Goal: Communication & Community: Answer question/provide support

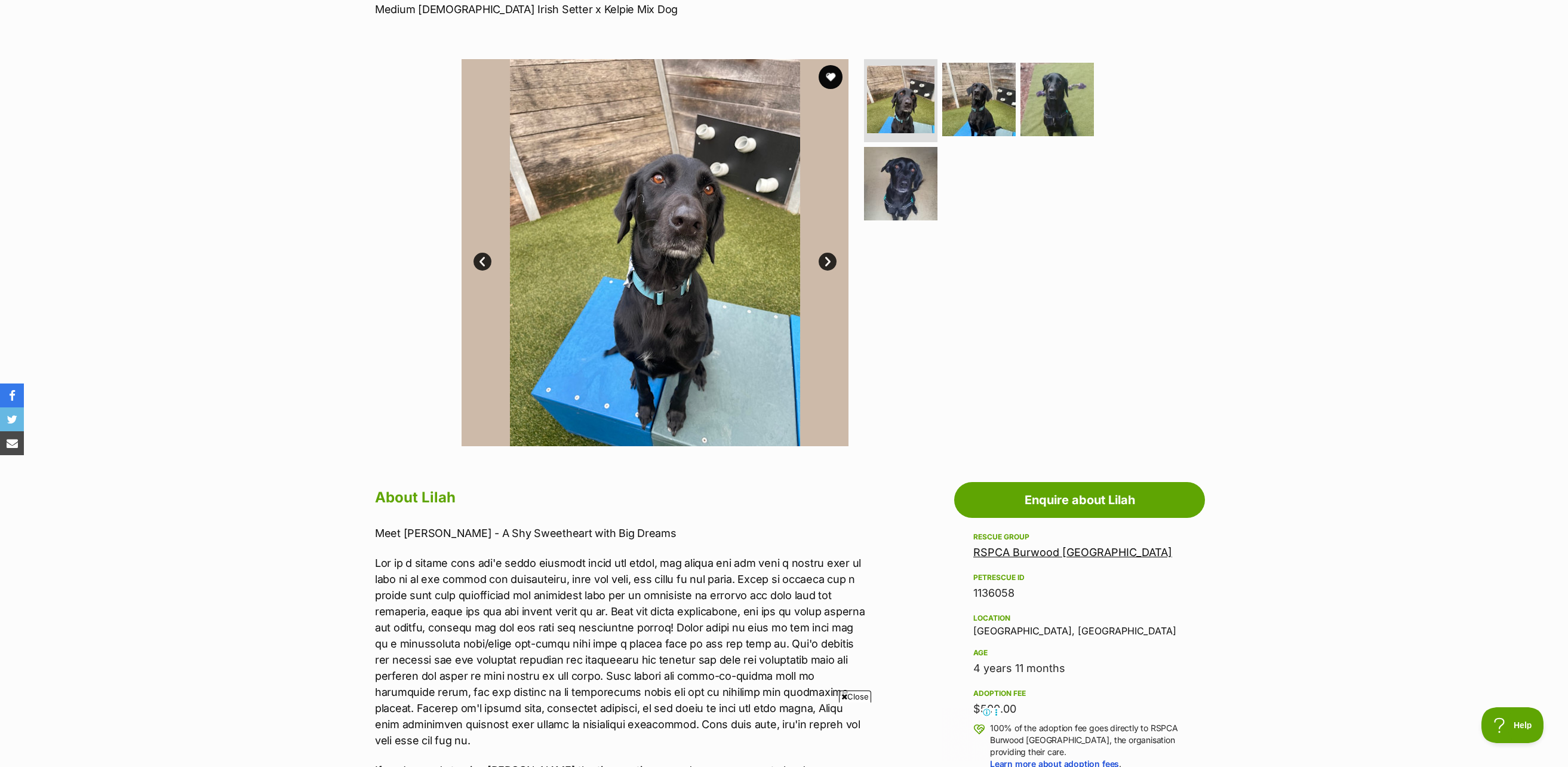
scroll to position [239, 0]
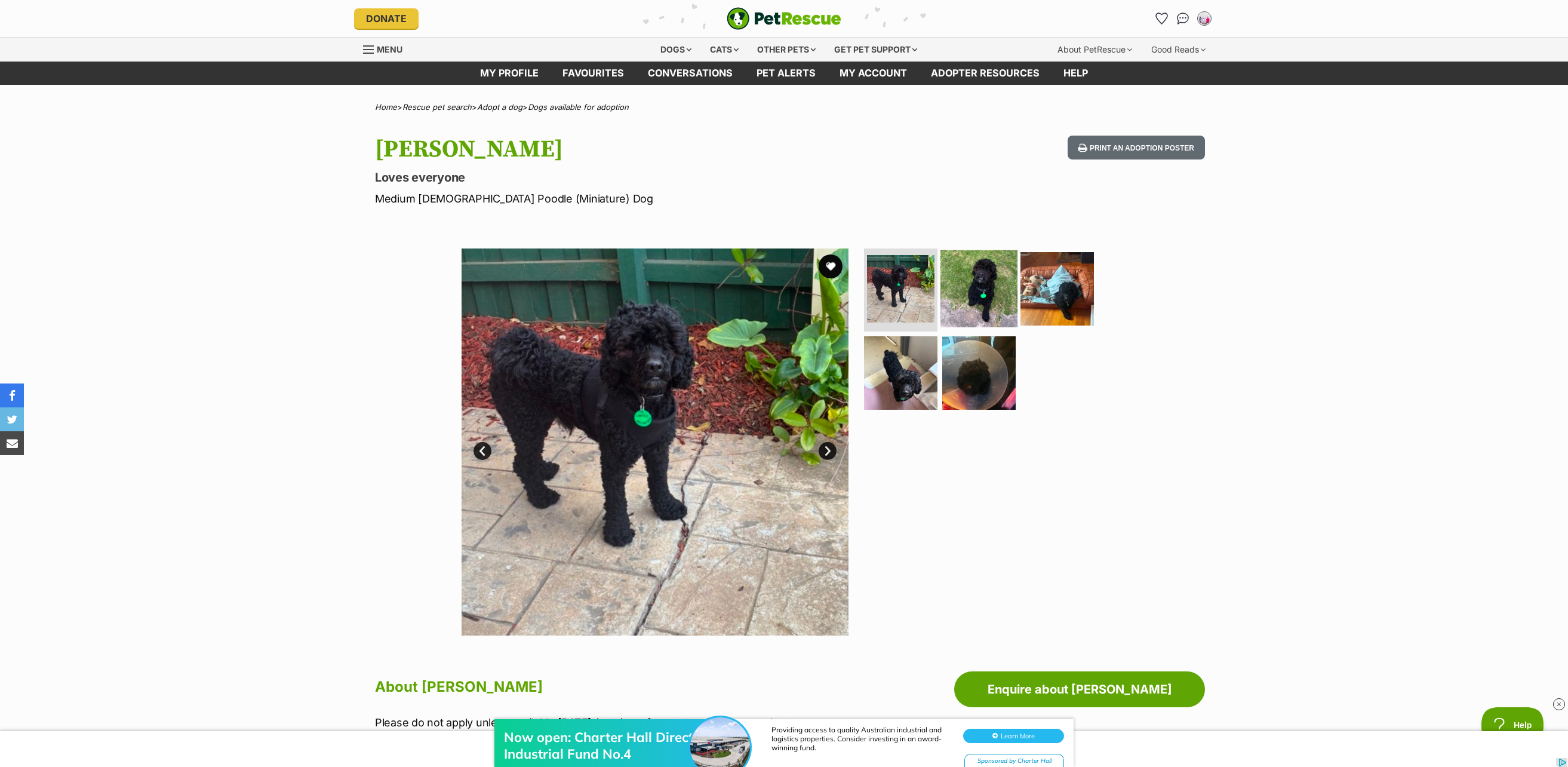
click at [961, 289] on img at bounding box center [979, 288] width 77 height 77
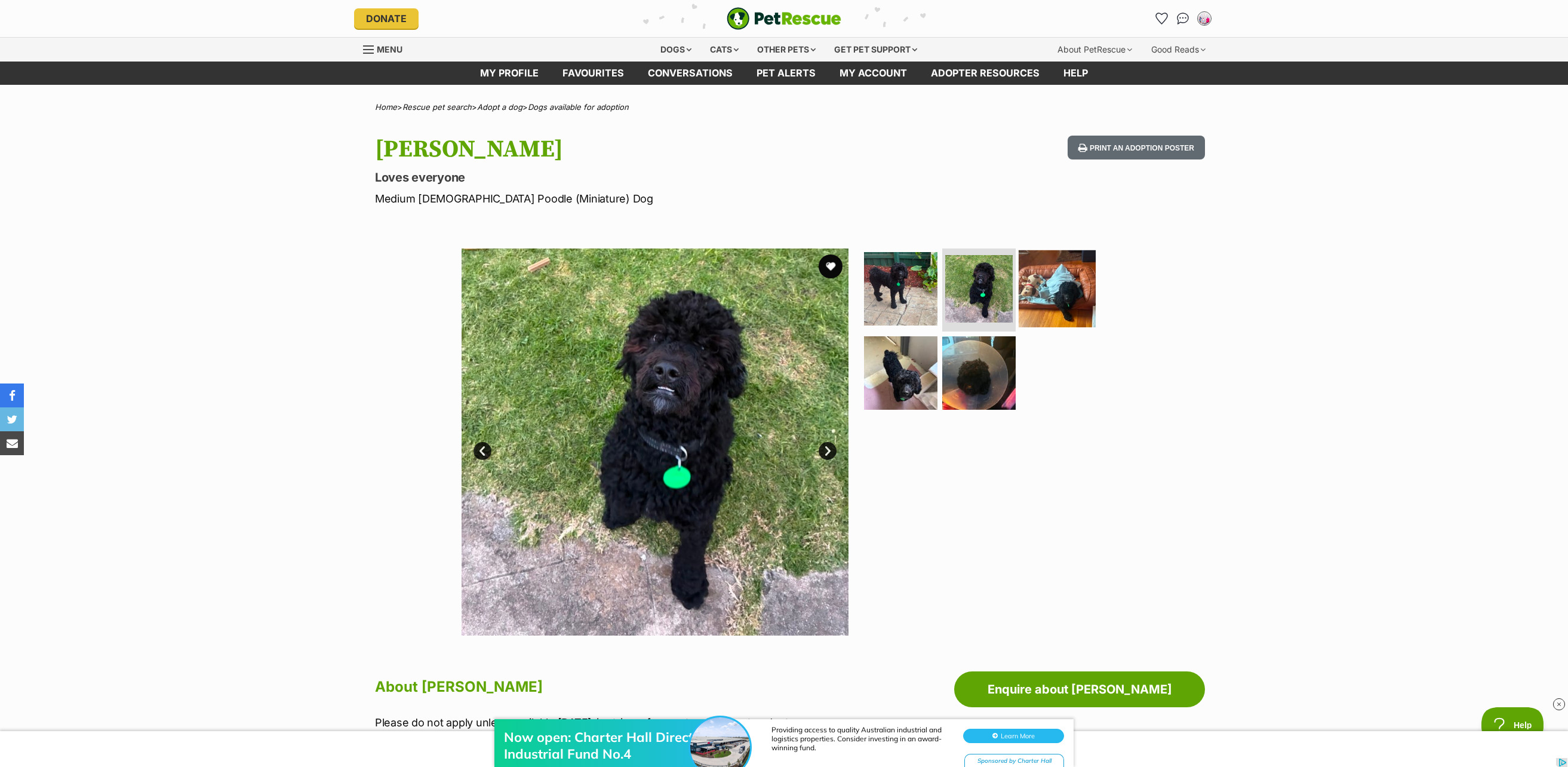
click at [1051, 305] on img at bounding box center [1057, 288] width 77 height 77
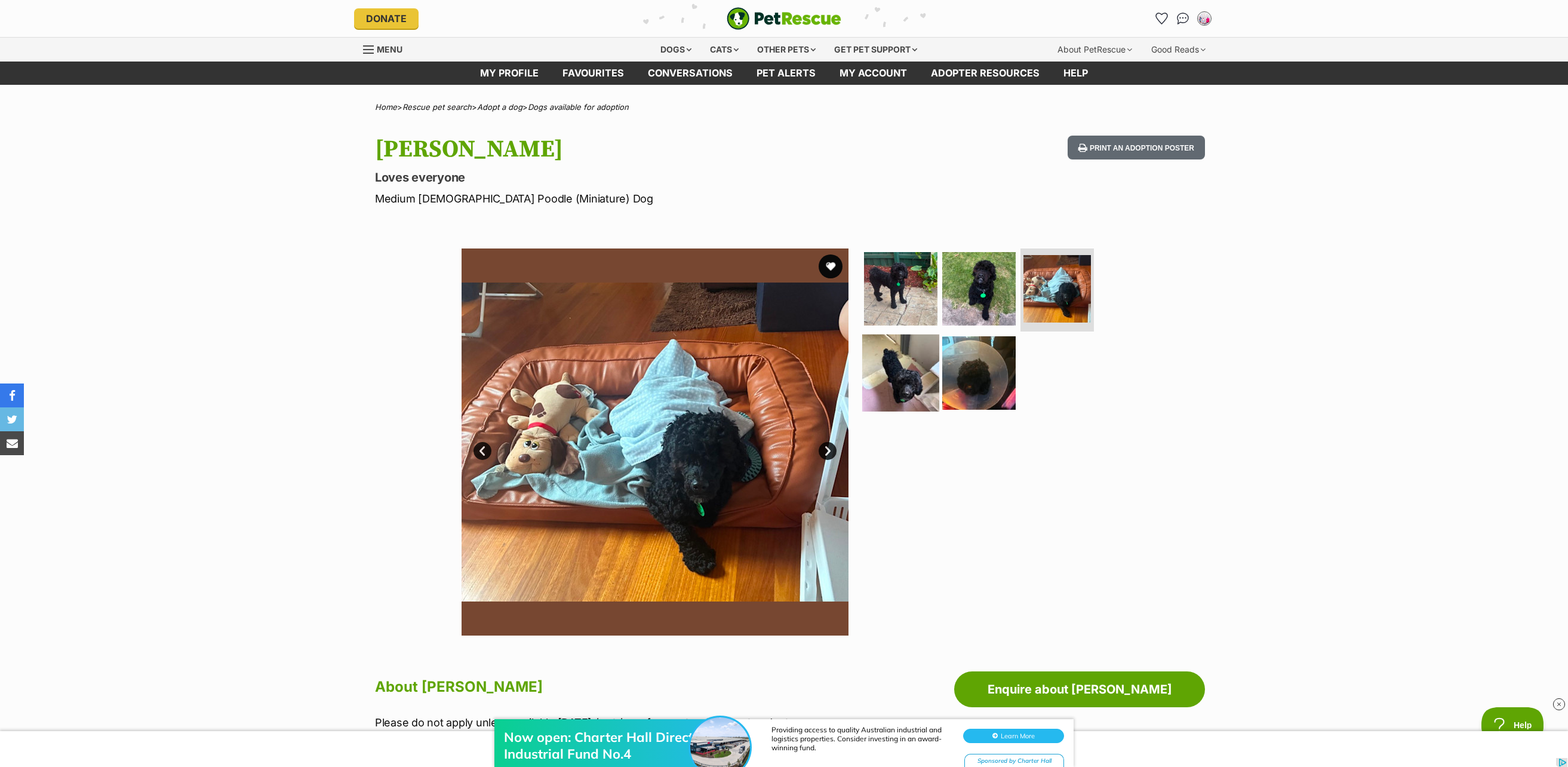
click at [911, 363] on img at bounding box center [901, 373] width 77 height 77
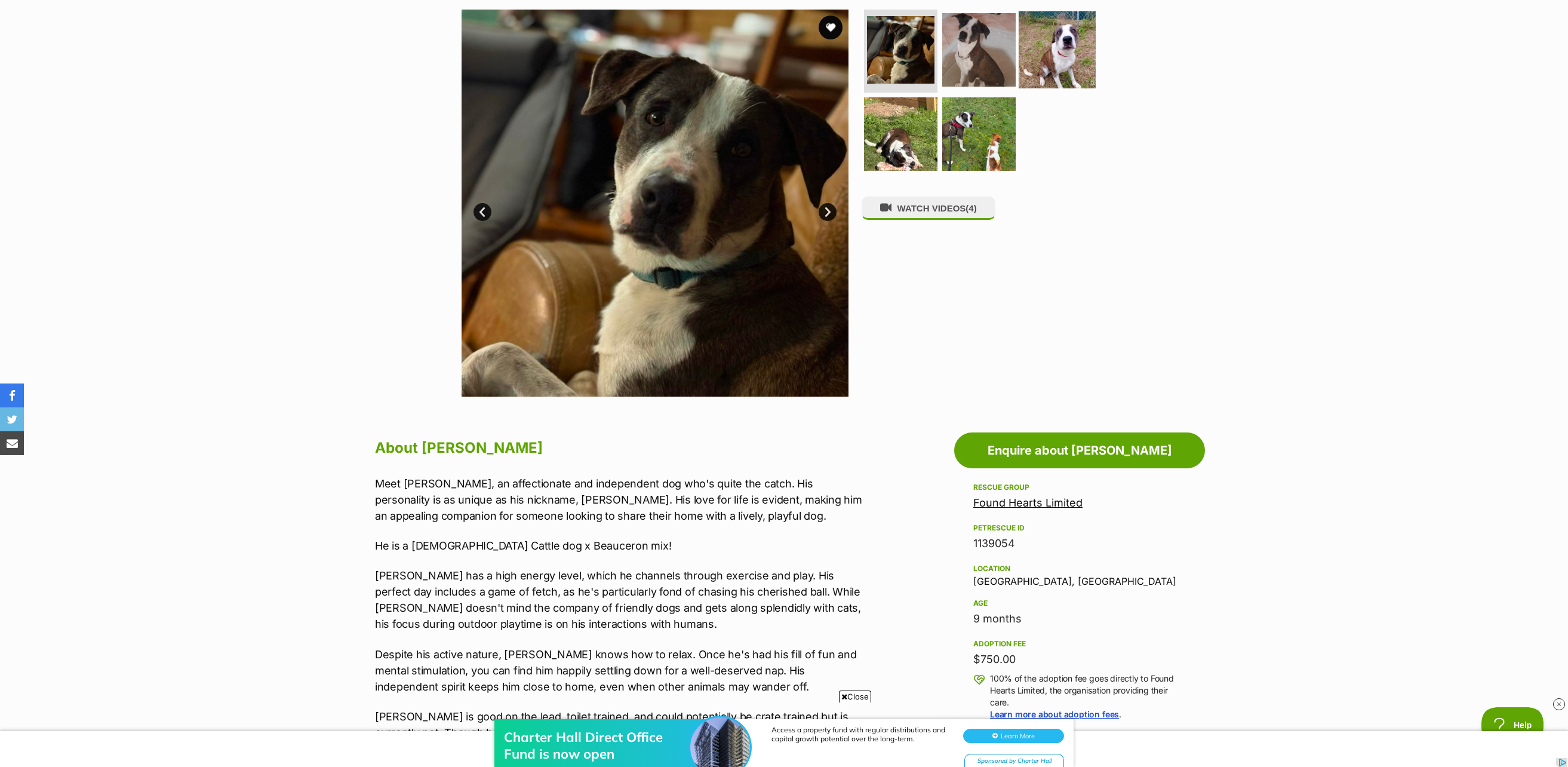
drag, startPoint x: 1045, startPoint y: 80, endPoint x: 1028, endPoint y: 83, distance: 17.3
click at [1045, 80] on img at bounding box center [1057, 49] width 77 height 77
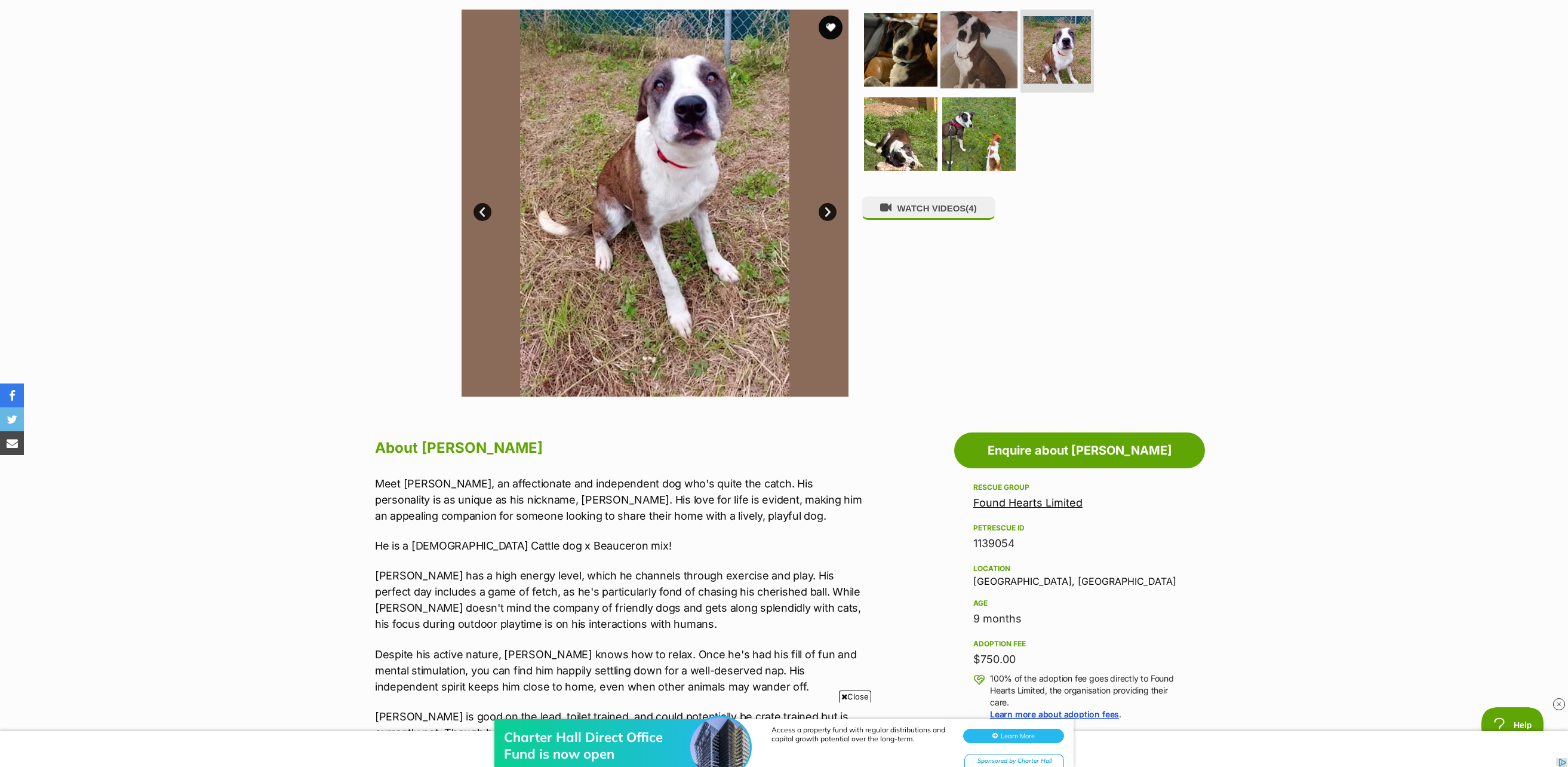
click at [992, 69] on img at bounding box center [979, 49] width 77 height 77
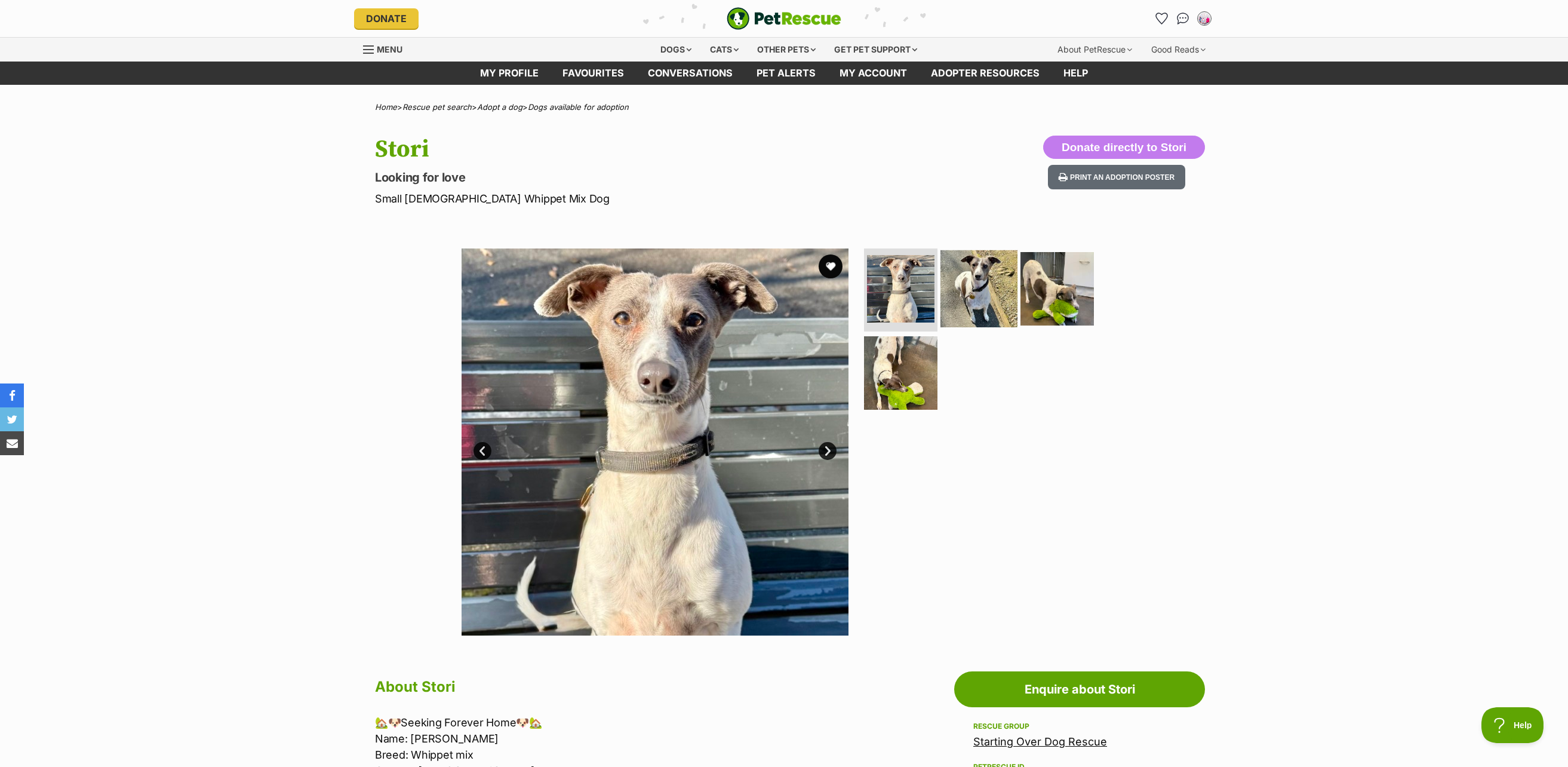
click at [957, 268] on img at bounding box center [979, 288] width 77 height 77
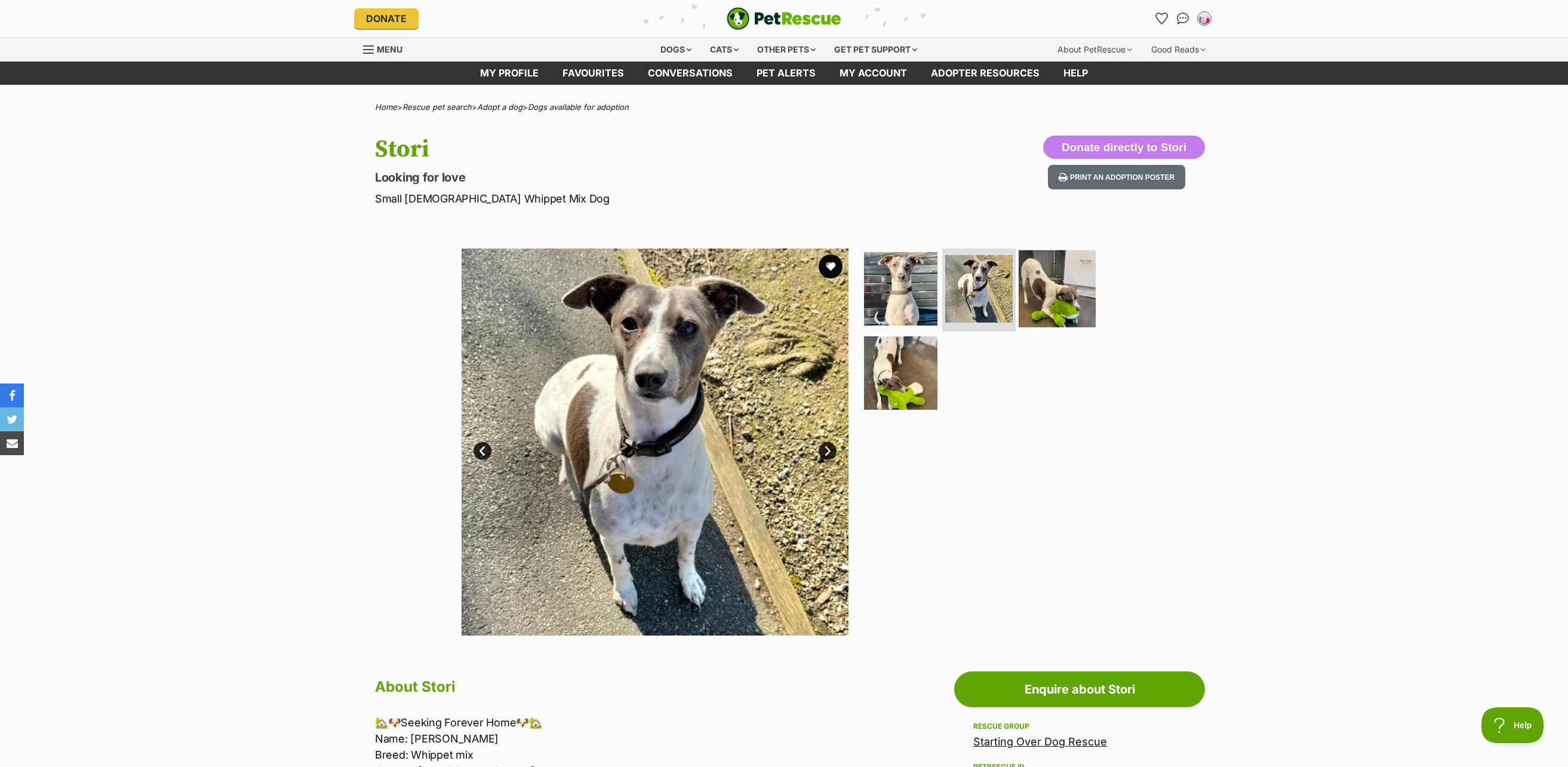
click at [1057, 291] on img at bounding box center [1057, 288] width 77 height 77
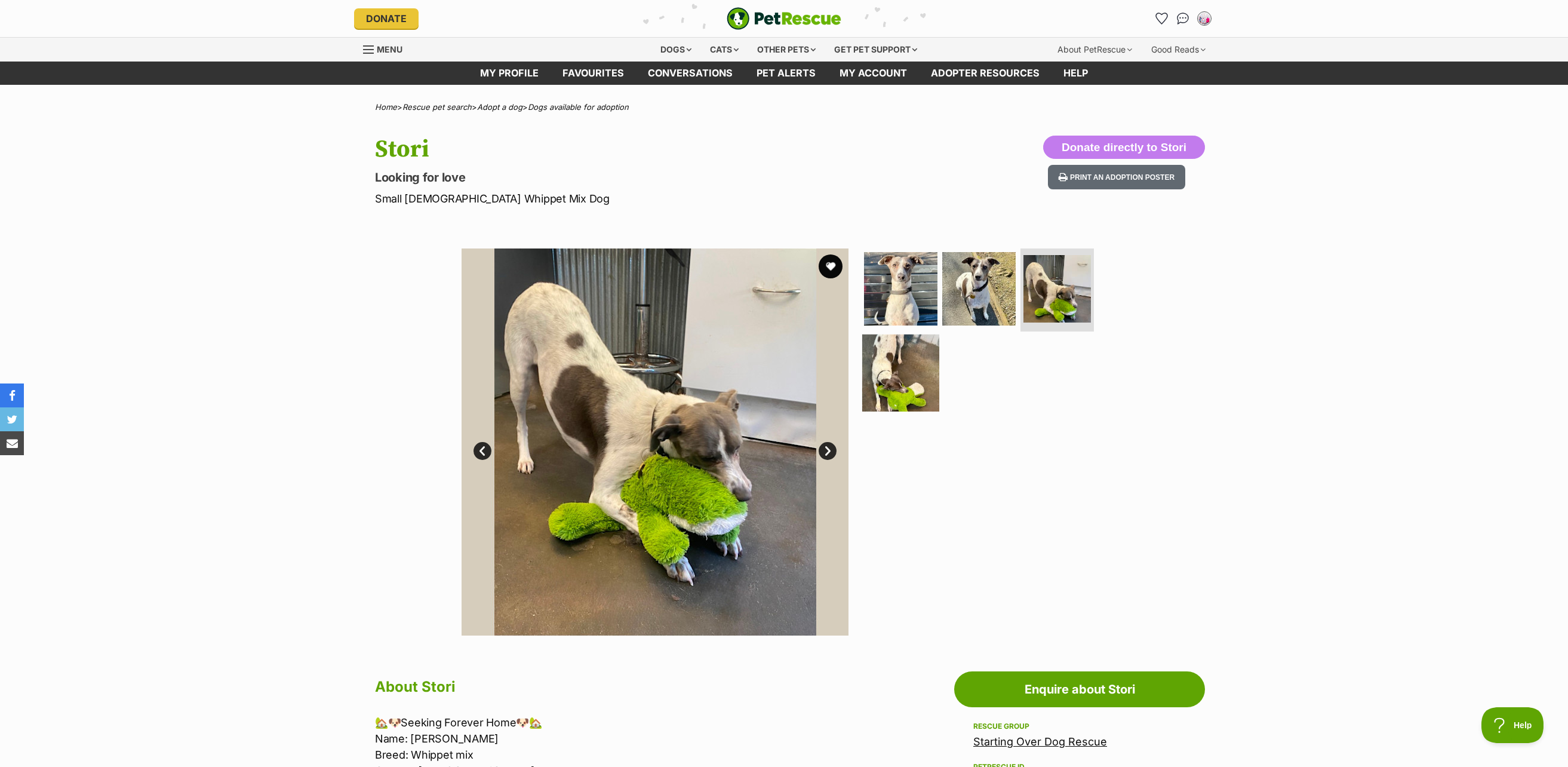
click at [904, 384] on img at bounding box center [901, 373] width 77 height 77
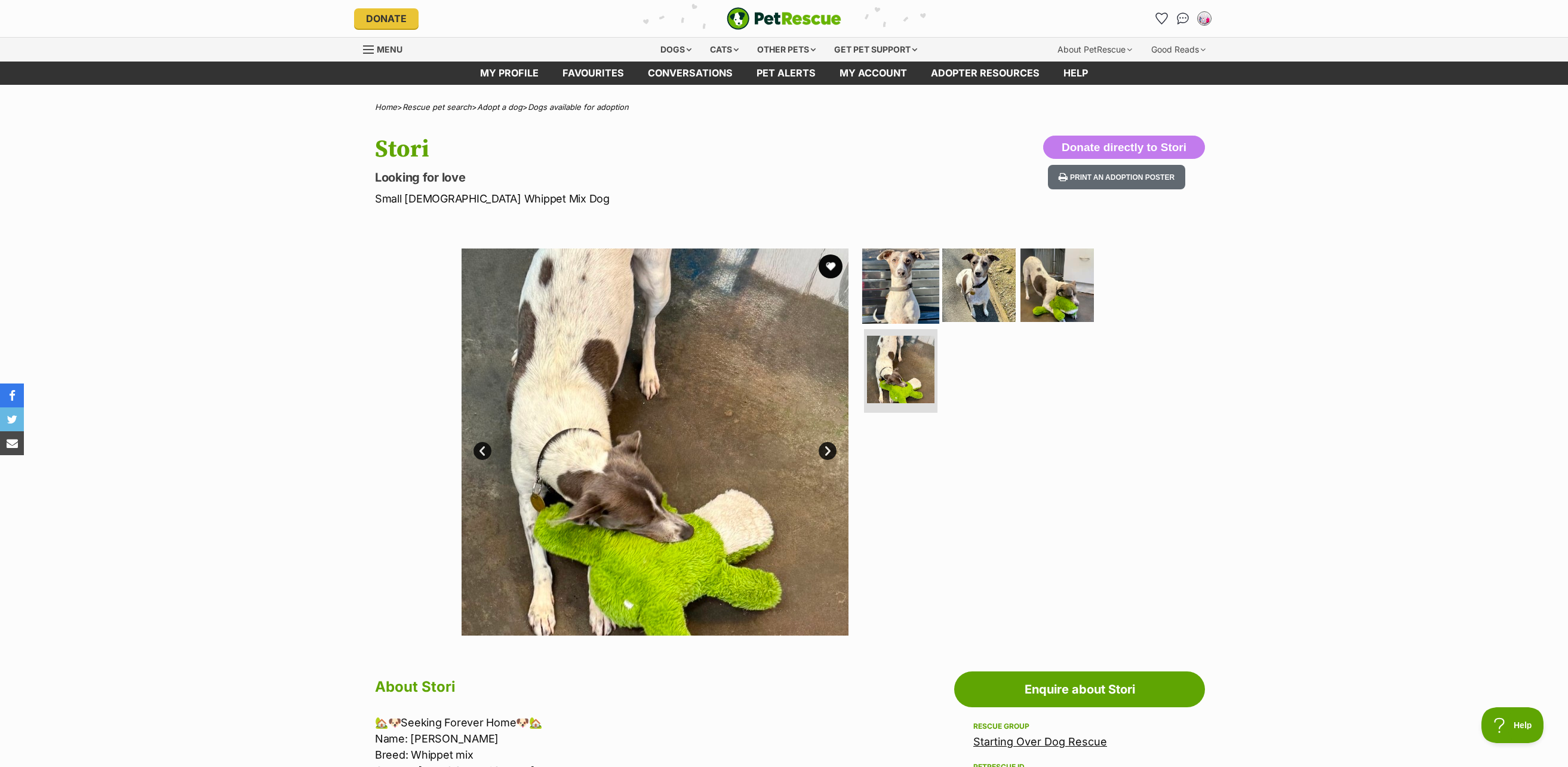
click at [895, 290] on img at bounding box center [901, 284] width 77 height 77
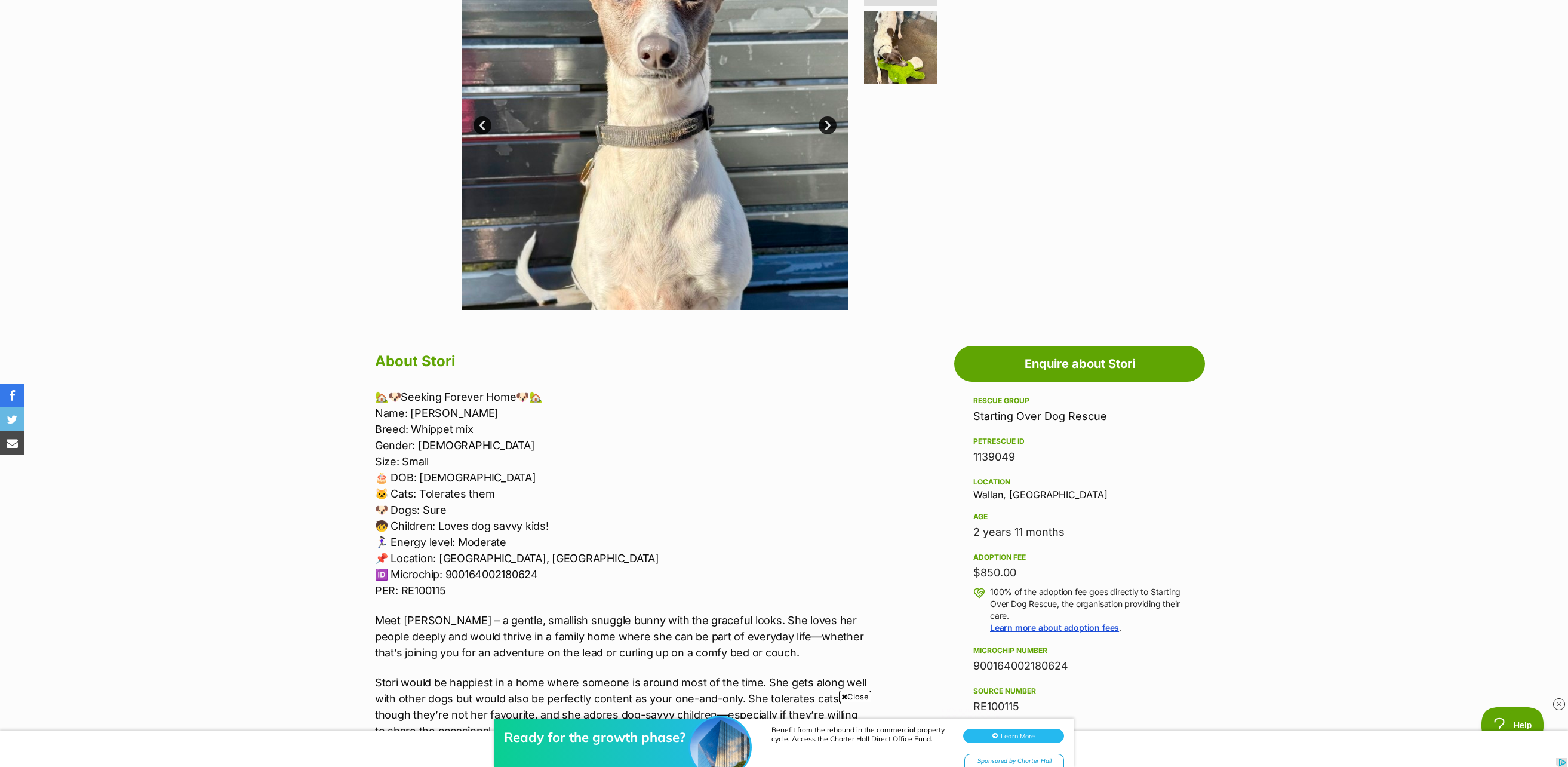
scroll to position [239, 0]
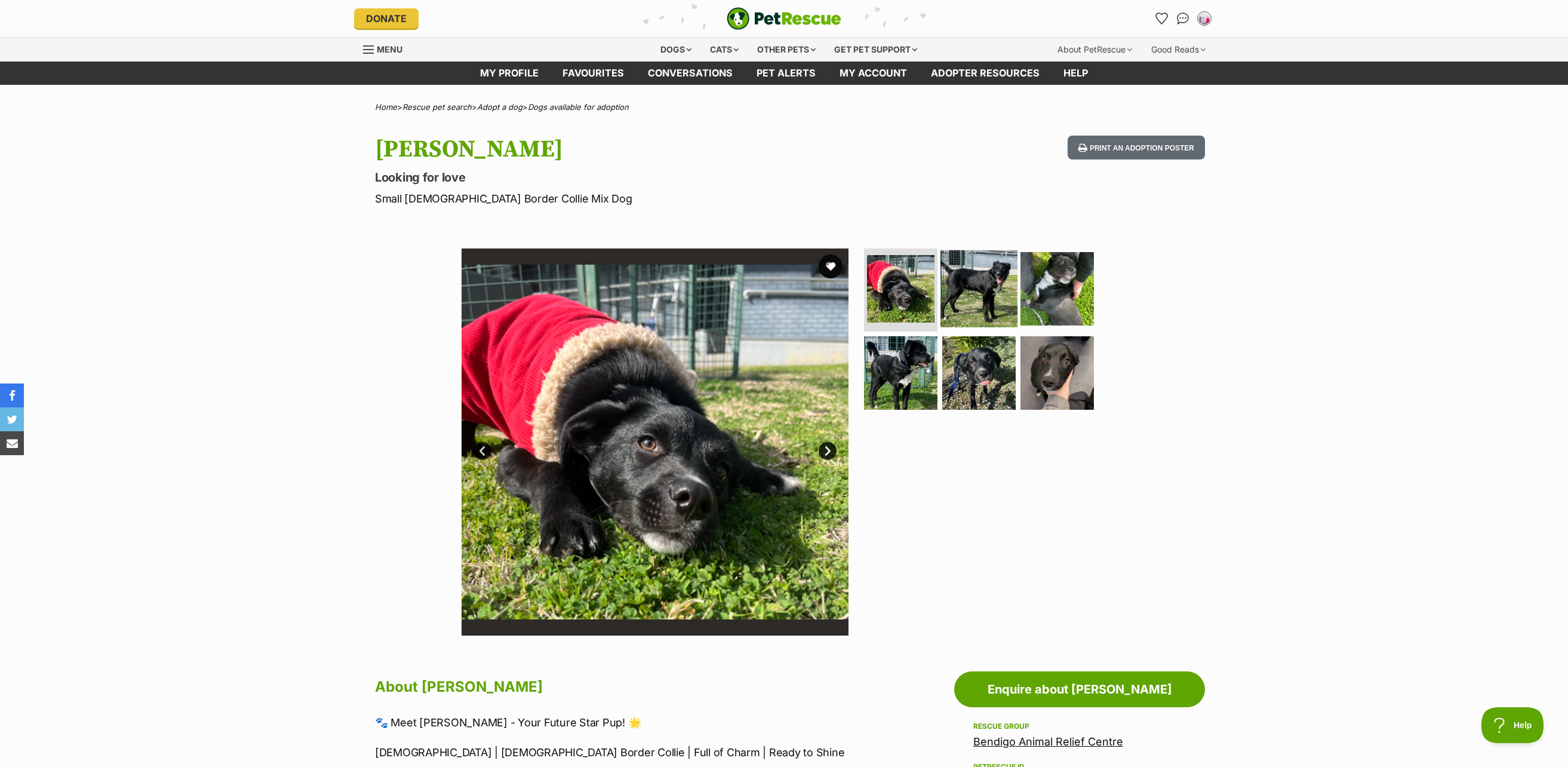
click at [999, 297] on img at bounding box center [979, 288] width 77 height 77
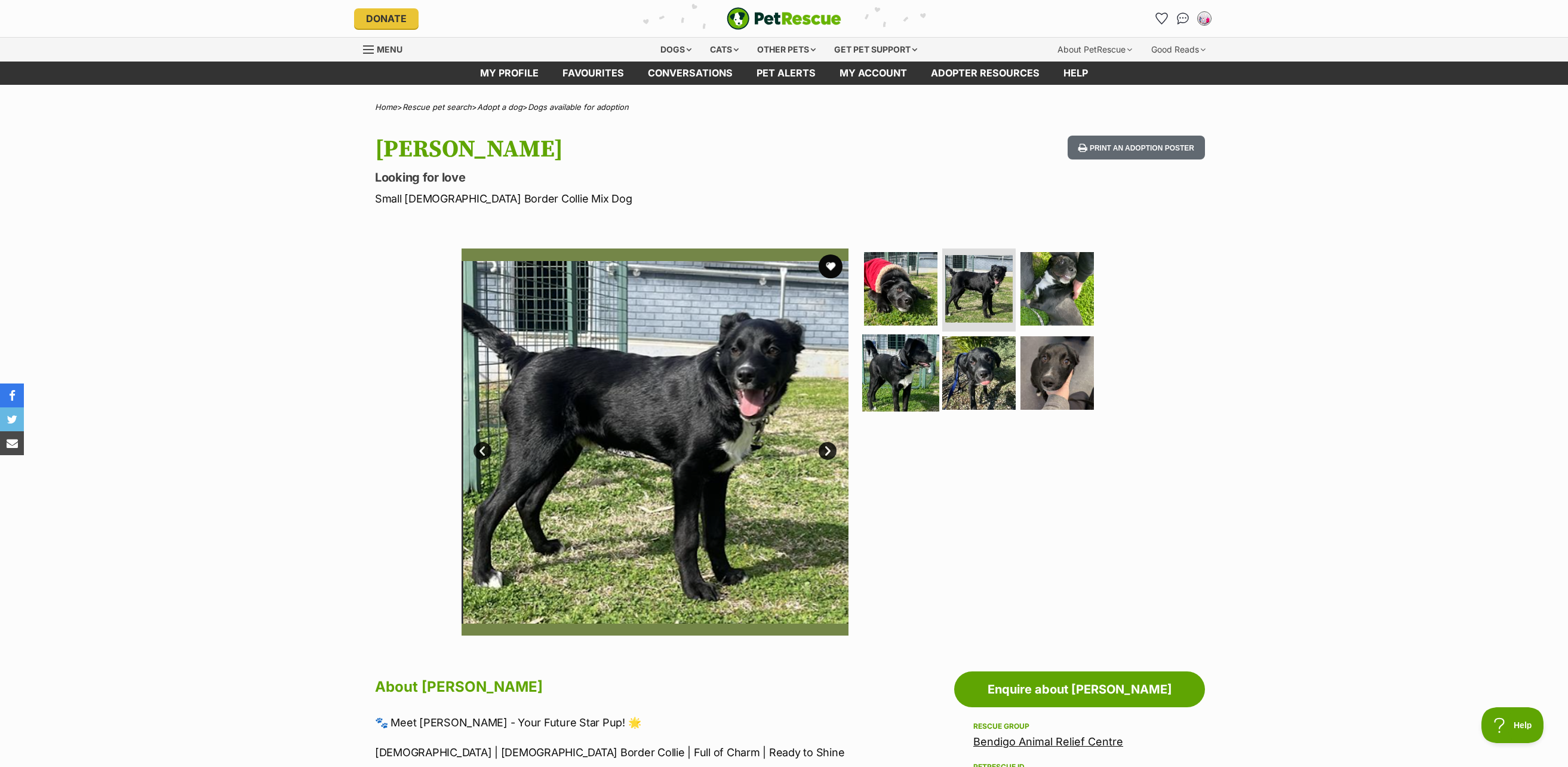
drag, startPoint x: 883, startPoint y: 370, endPoint x: 946, endPoint y: 368, distance: 63.0
click at [884, 370] on img at bounding box center [901, 373] width 77 height 77
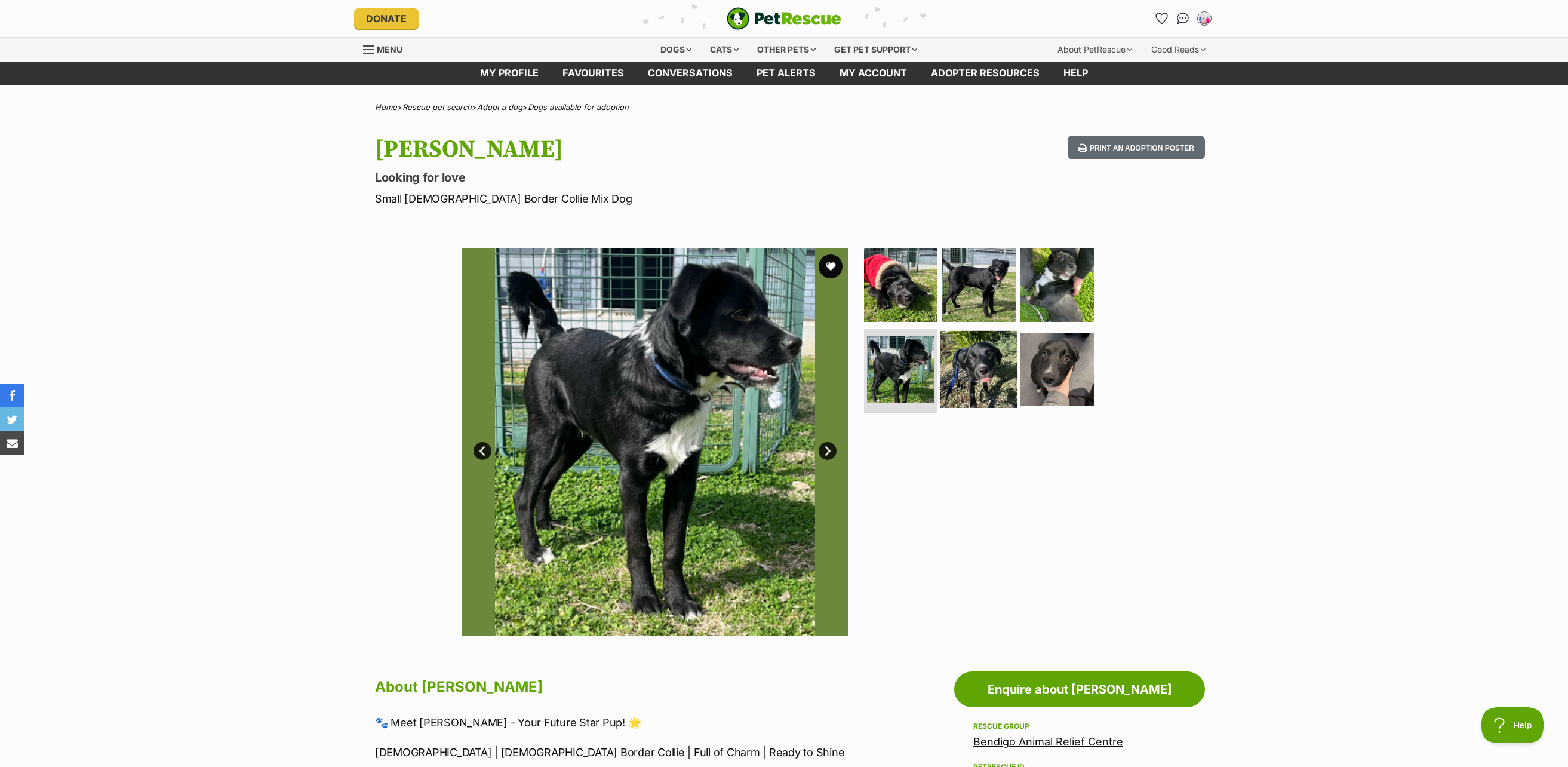
click at [992, 373] on img at bounding box center [979, 369] width 77 height 77
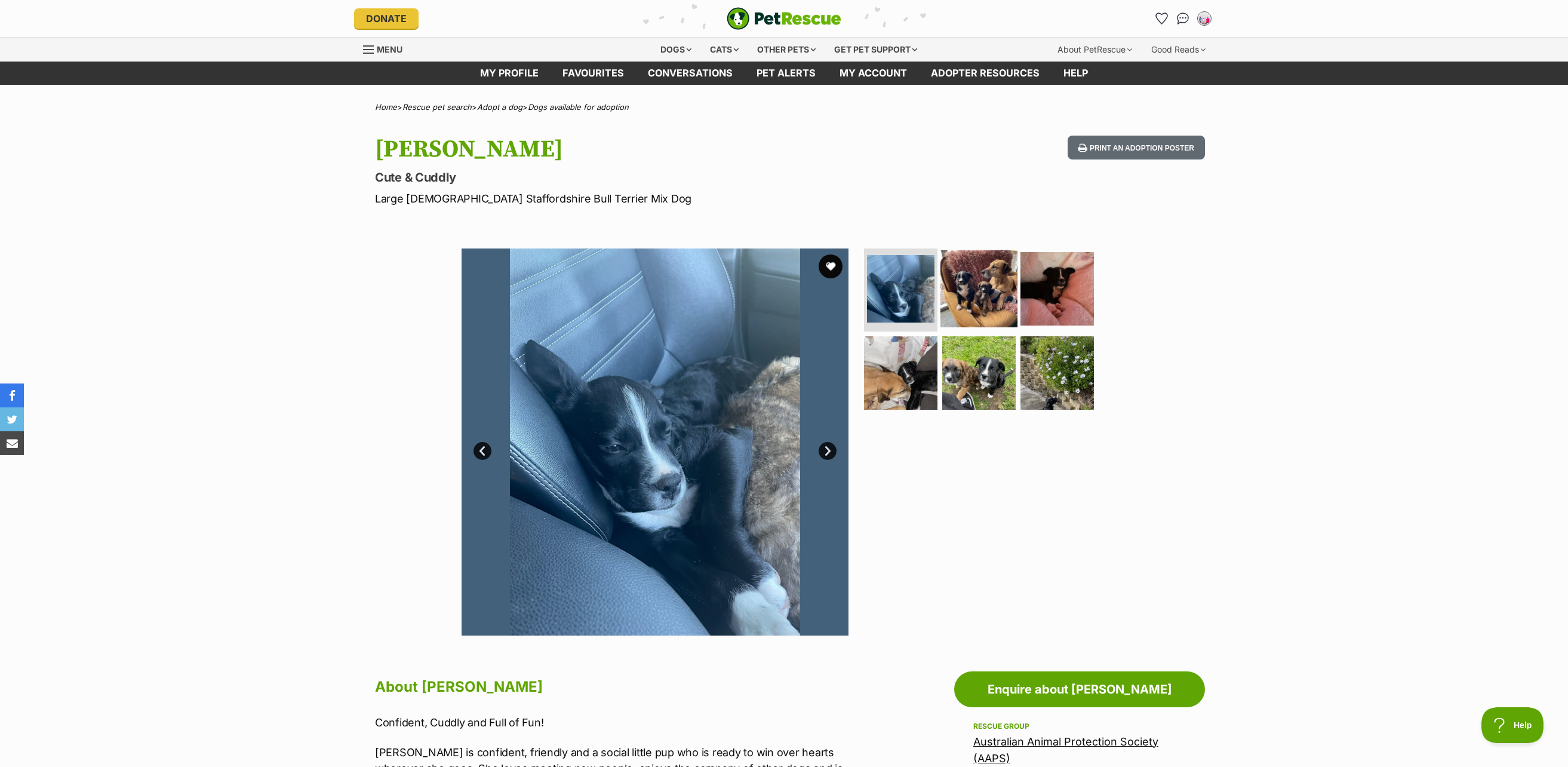
click at [968, 304] on img at bounding box center [979, 288] width 77 height 77
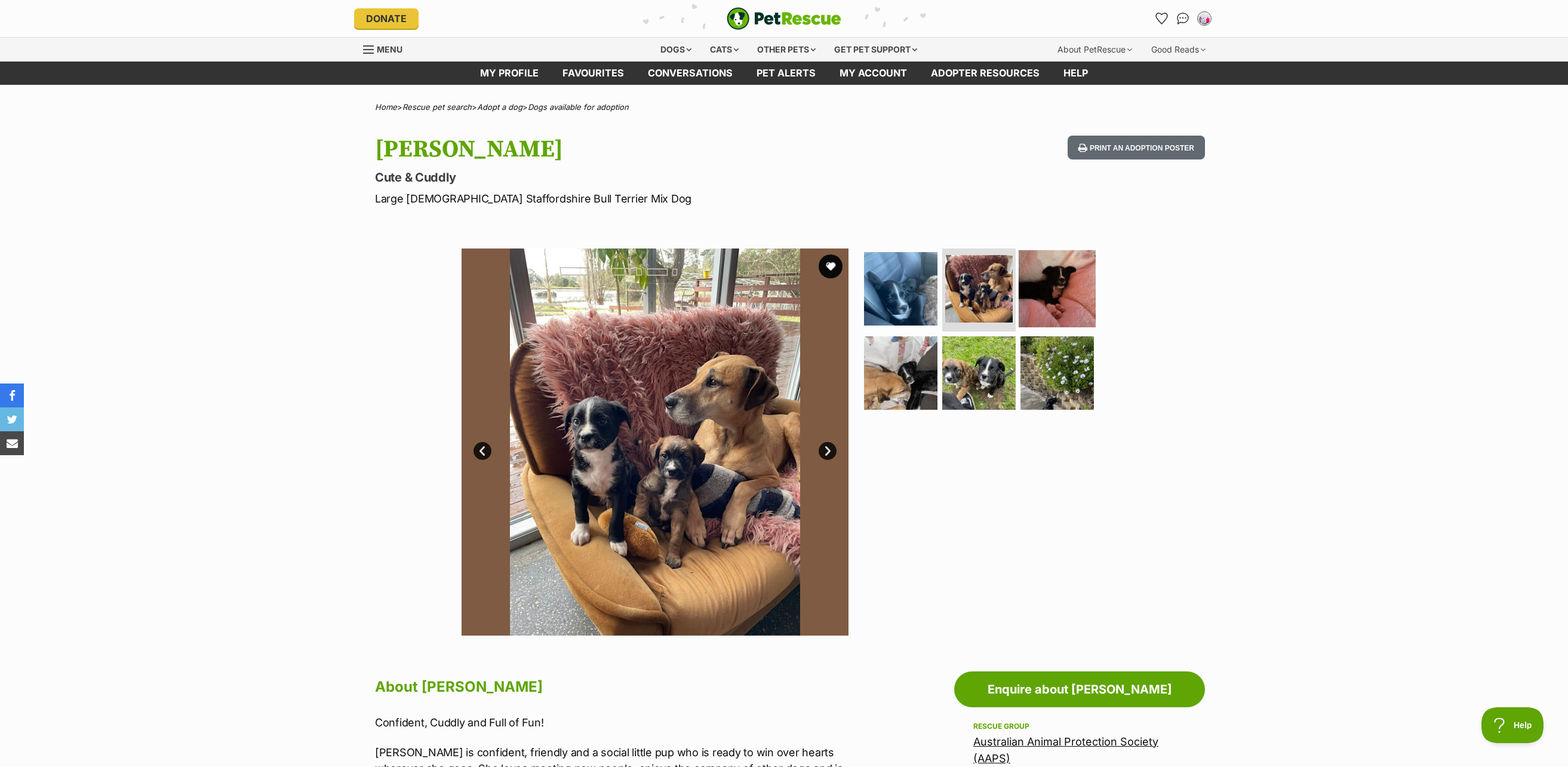
click at [1033, 298] on img at bounding box center [1057, 288] width 77 height 77
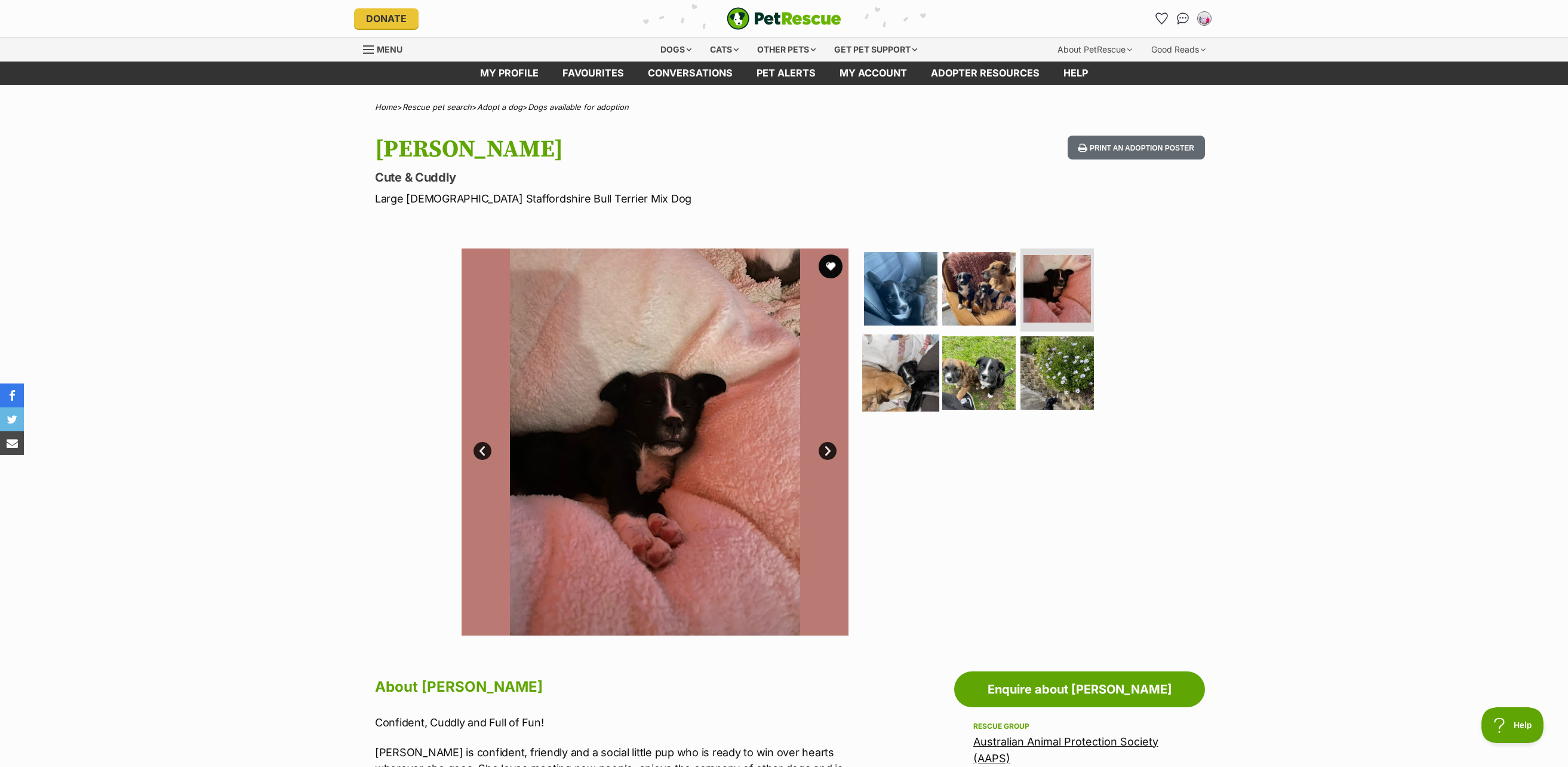
click at [894, 376] on img at bounding box center [901, 373] width 77 height 77
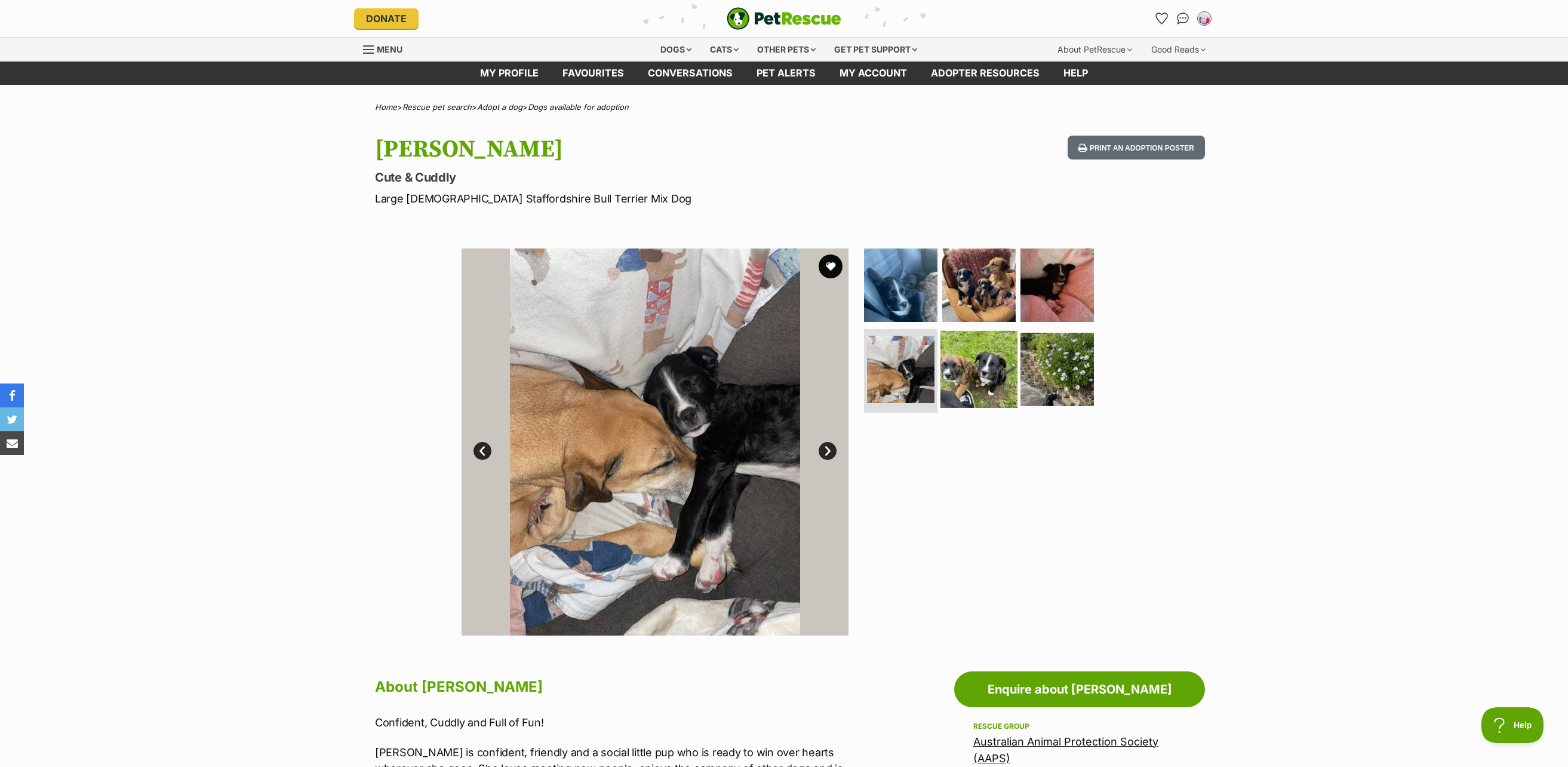
click at [963, 372] on img at bounding box center [979, 369] width 77 height 77
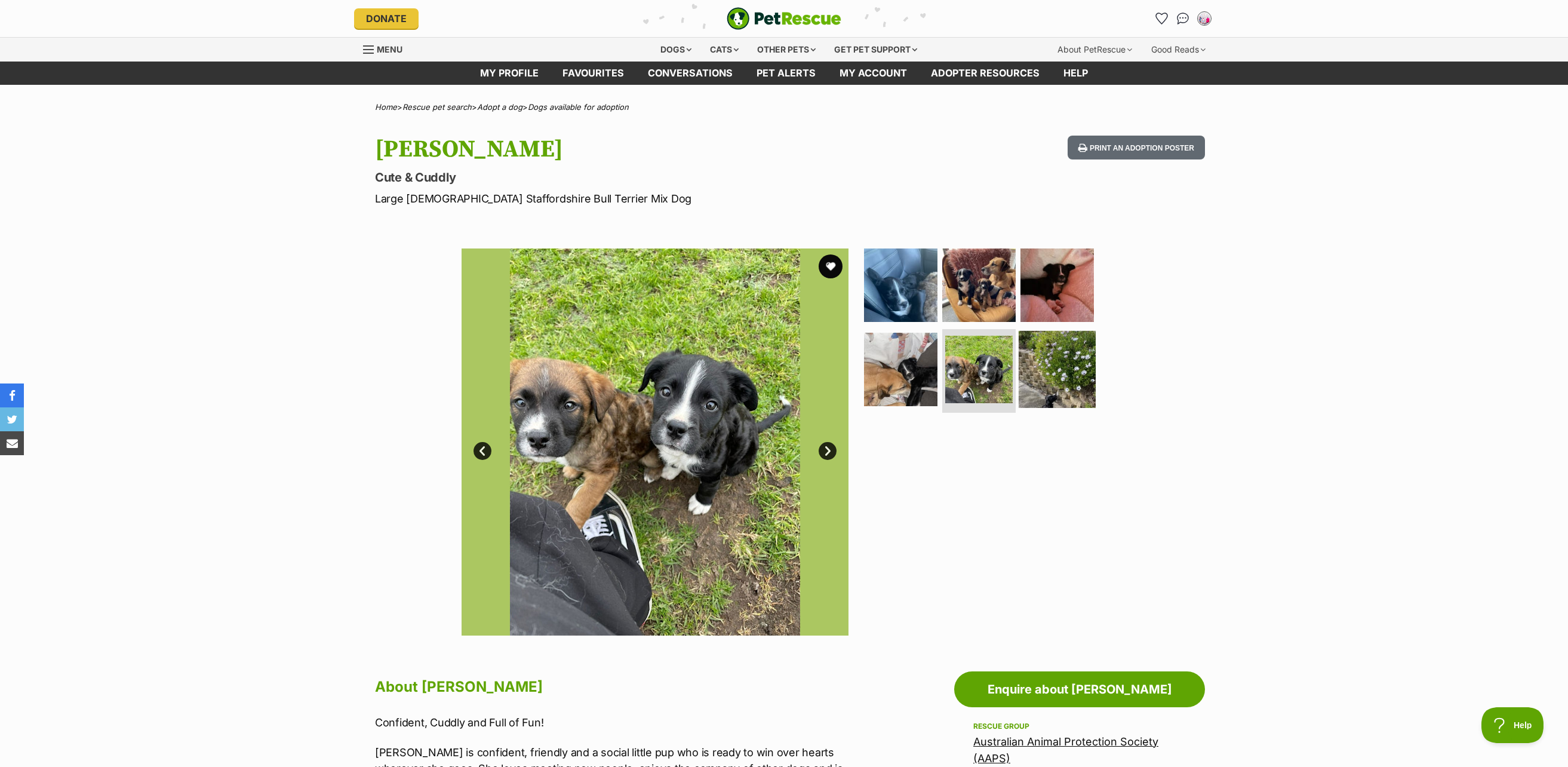
click at [1042, 369] on img at bounding box center [1057, 369] width 77 height 77
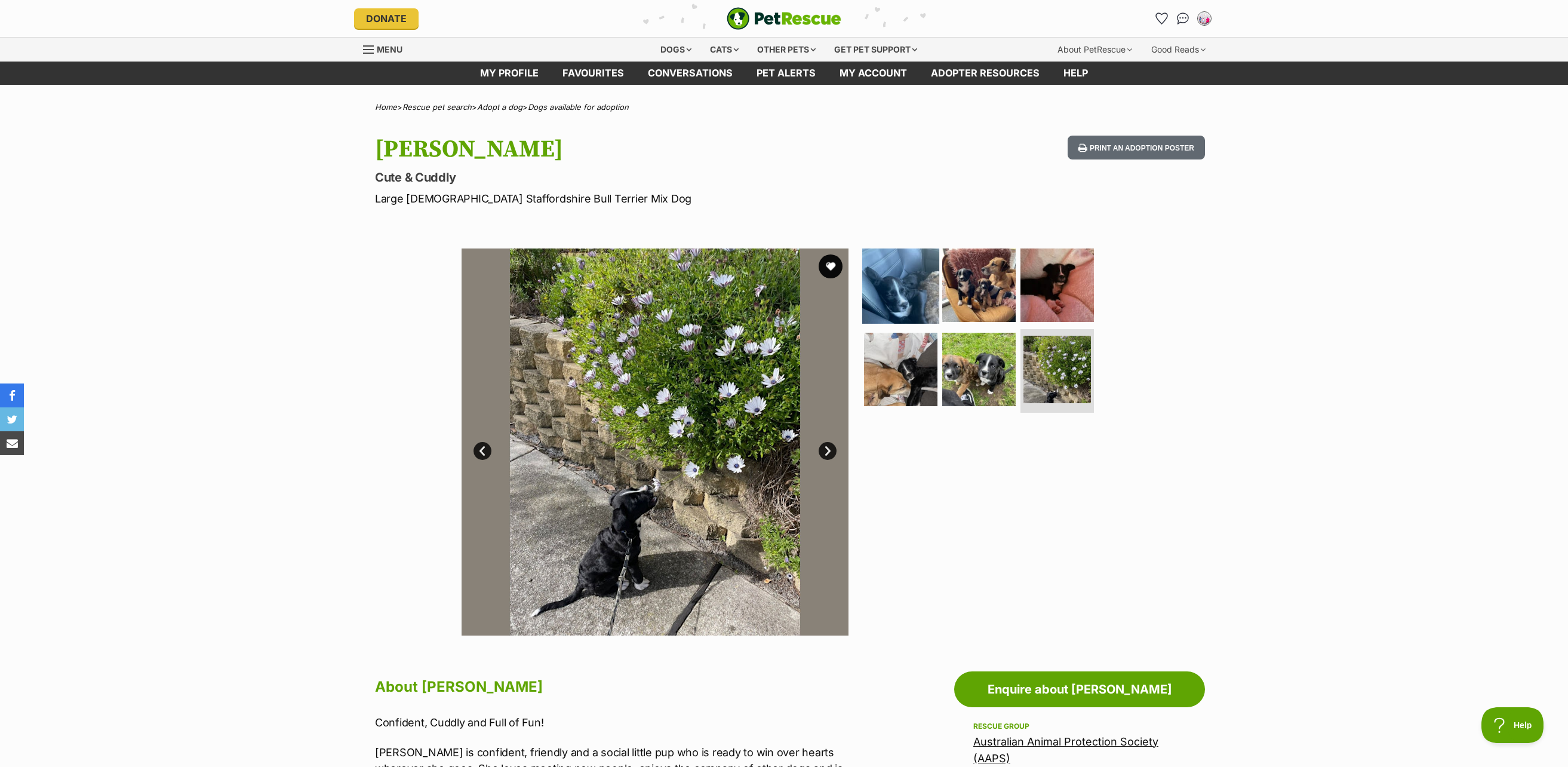
click at [903, 291] on img at bounding box center [901, 284] width 77 height 77
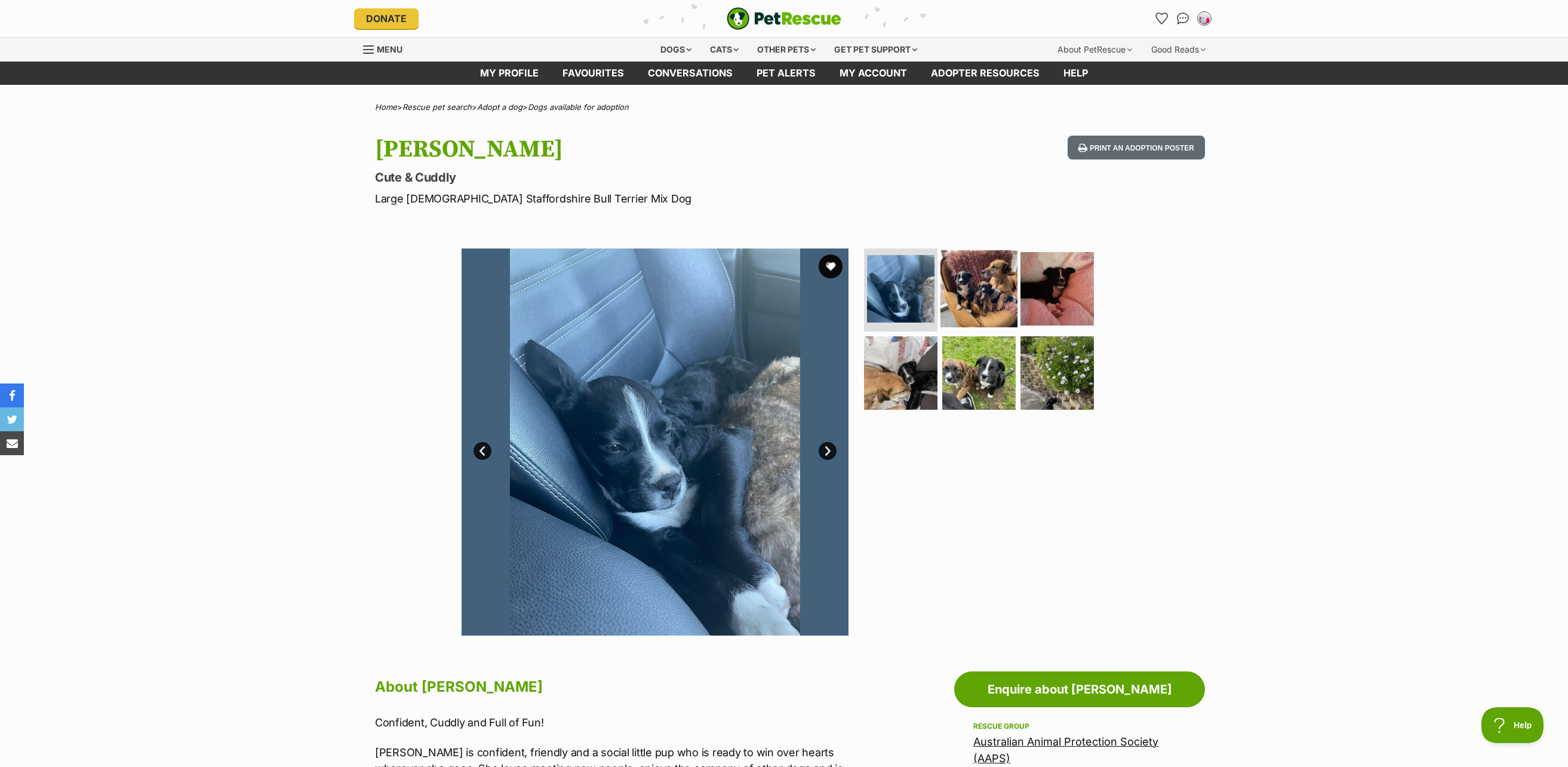
click at [979, 303] on img at bounding box center [979, 288] width 77 height 77
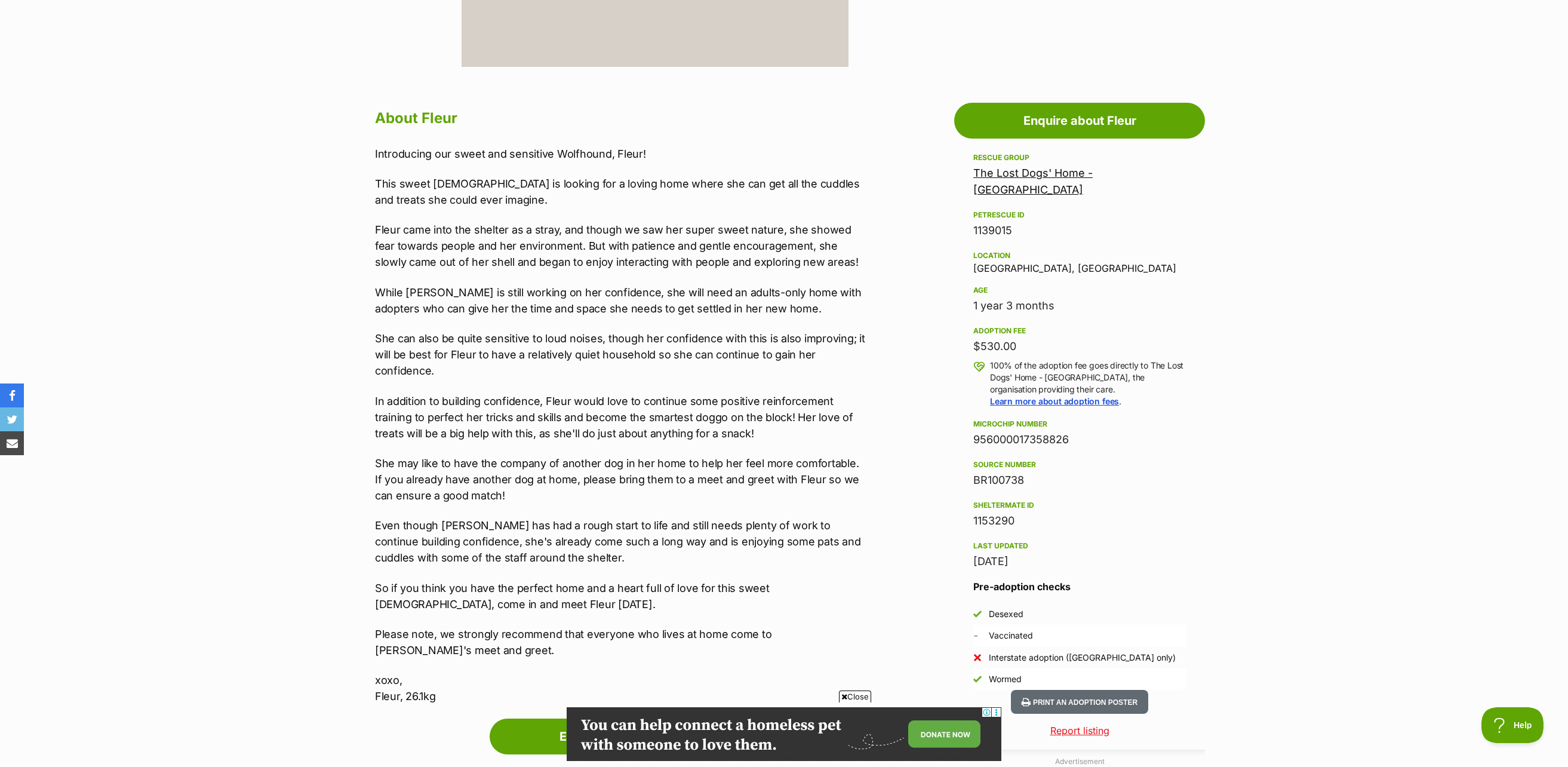
scroll to position [597, 0]
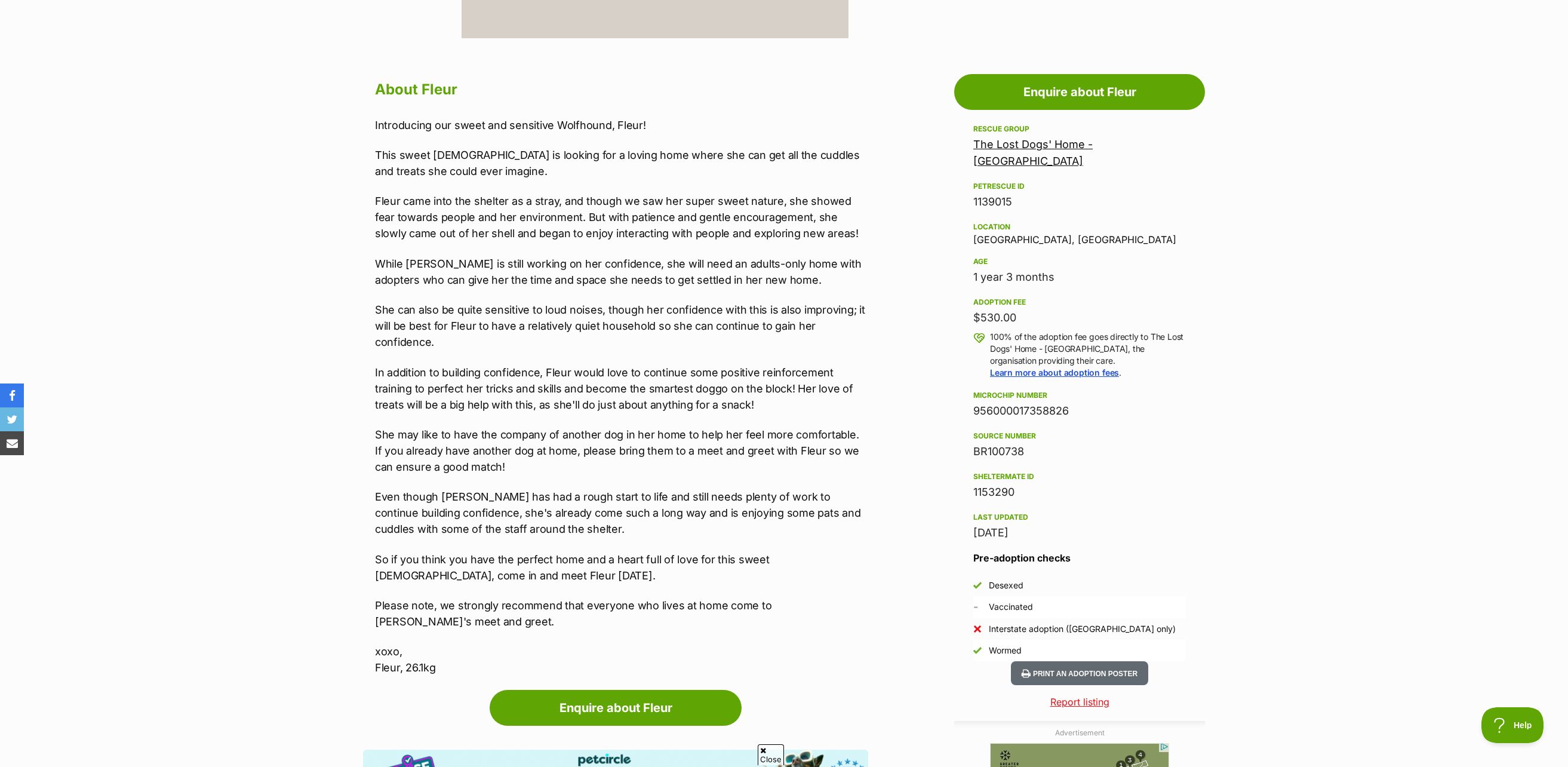
click at [611, 239] on p "Fleur came into the shelter as a stray, and though we saw her super sweet natur…" at bounding box center [621, 216] width 493 height 48
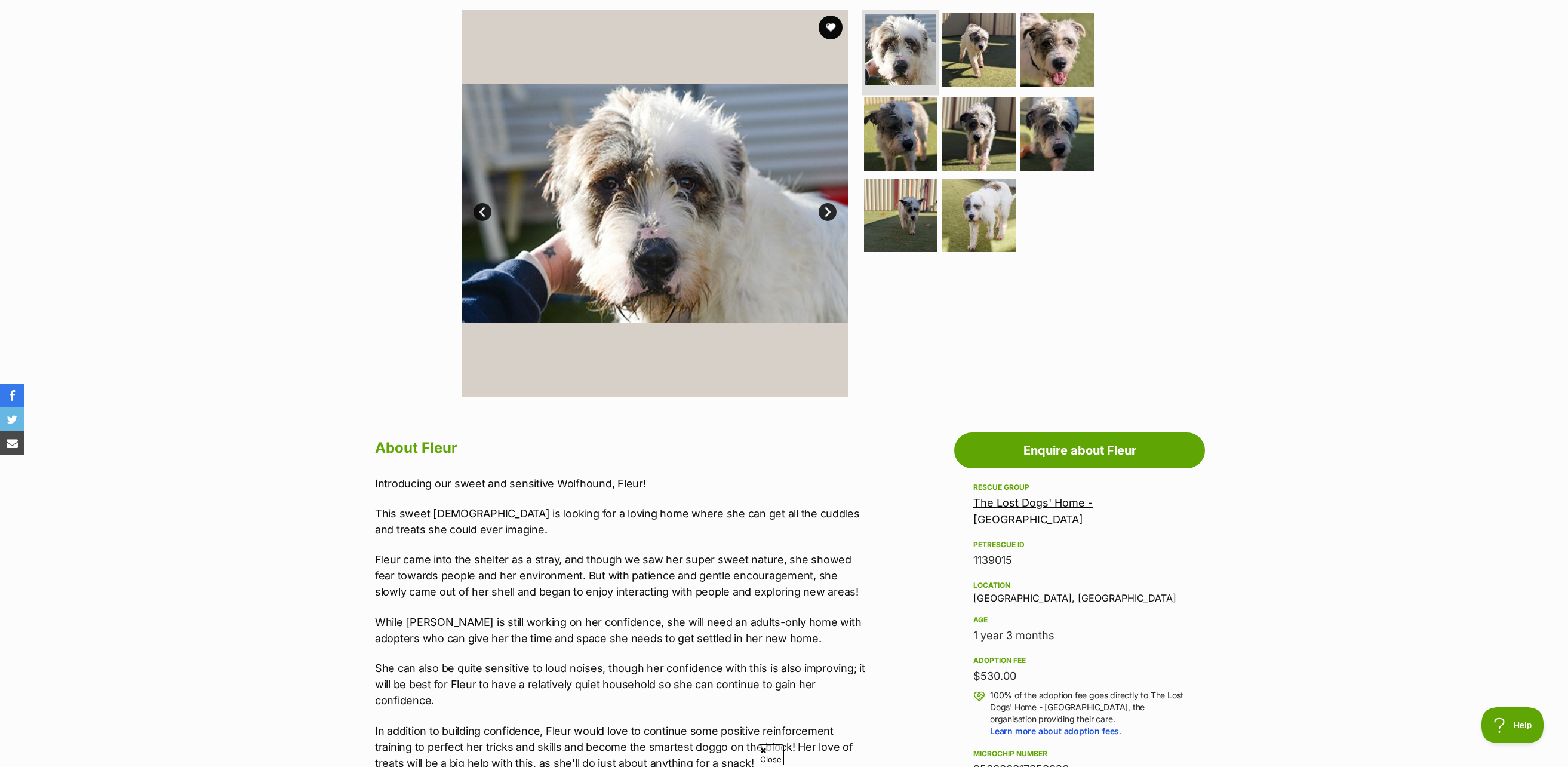
scroll to position [0, 0]
click at [954, 53] on img at bounding box center [979, 49] width 77 height 77
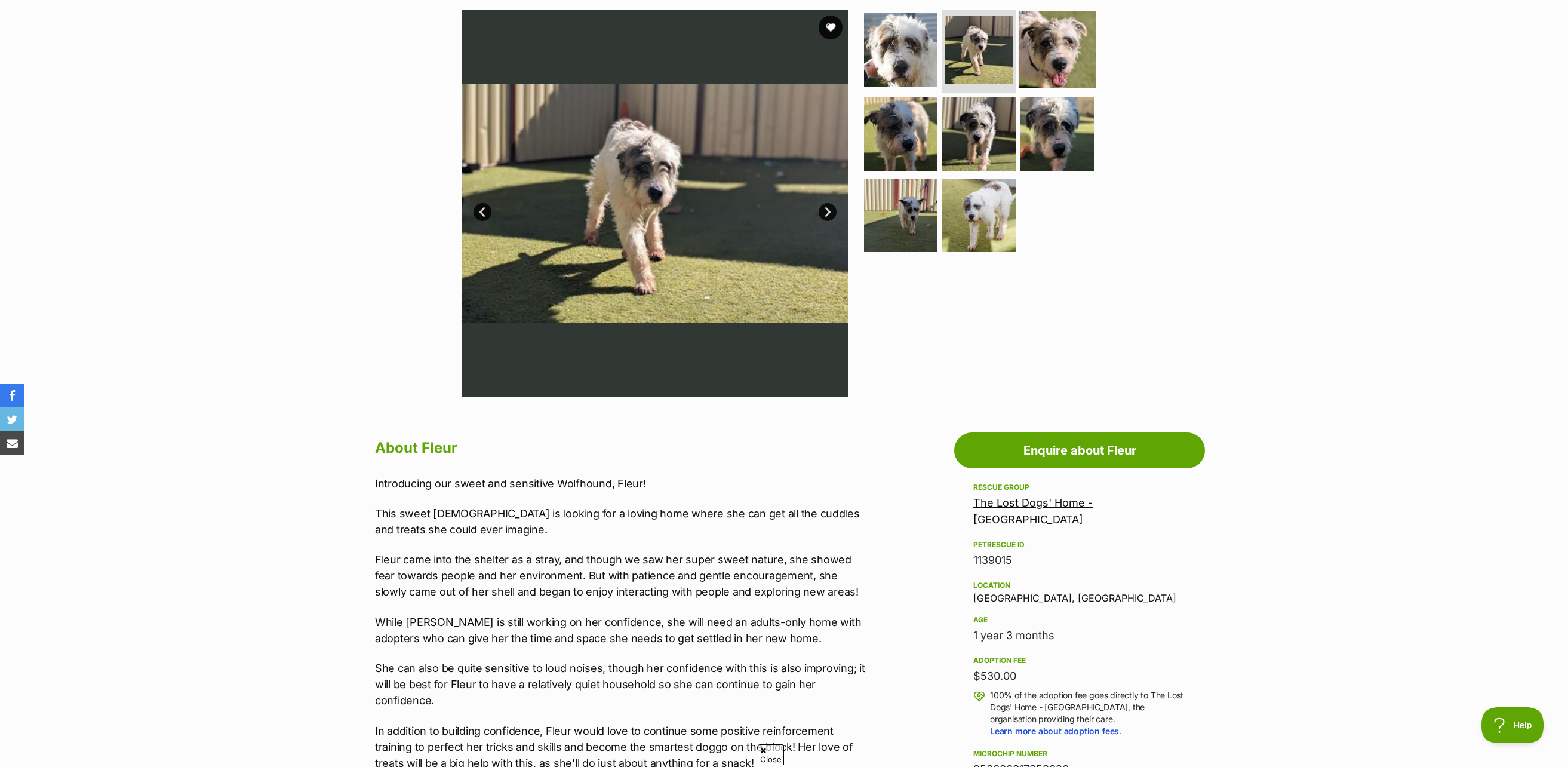
click at [1038, 55] on img at bounding box center [1057, 49] width 77 height 77
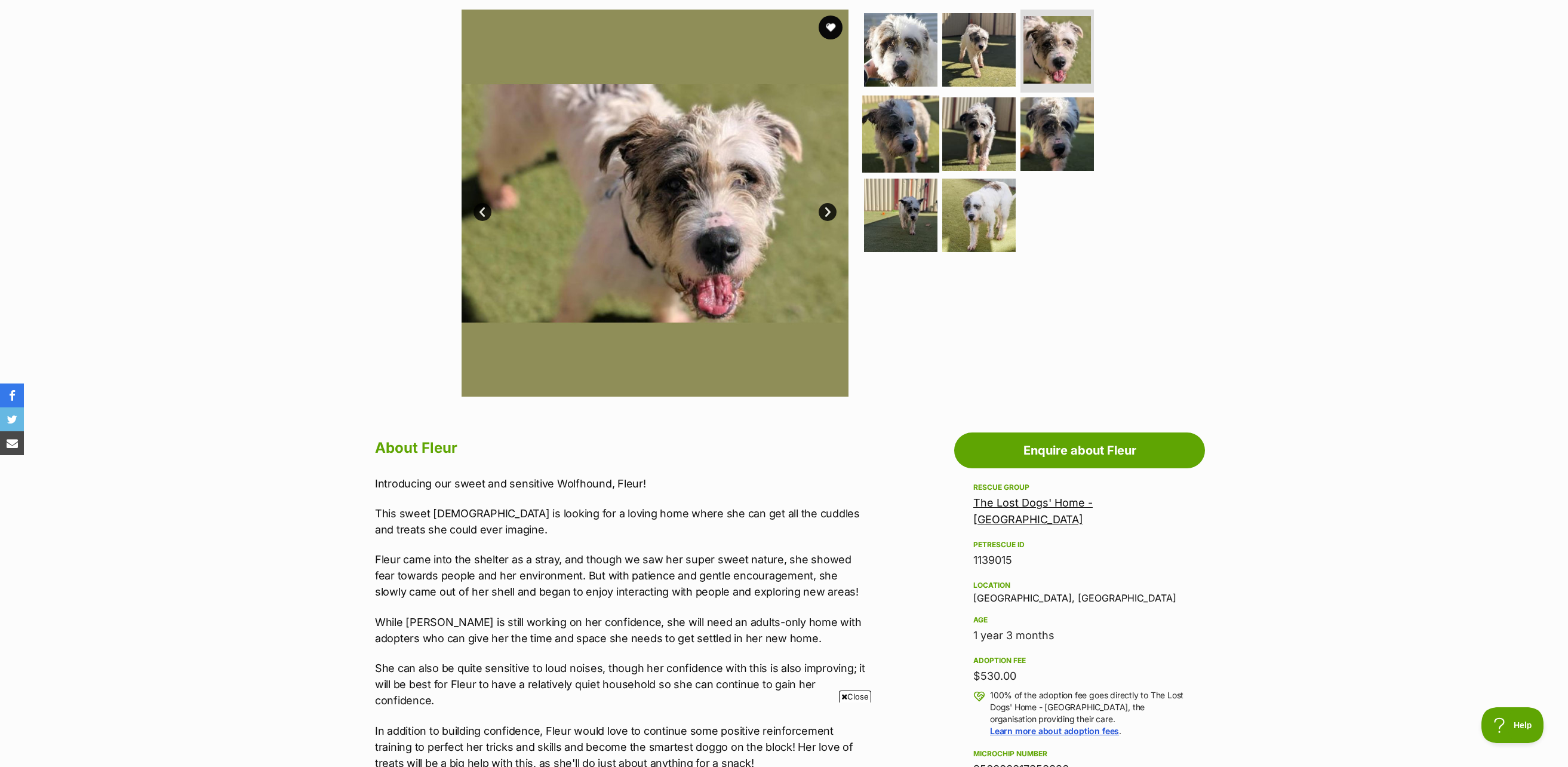
click at [911, 144] on img at bounding box center [901, 134] width 77 height 77
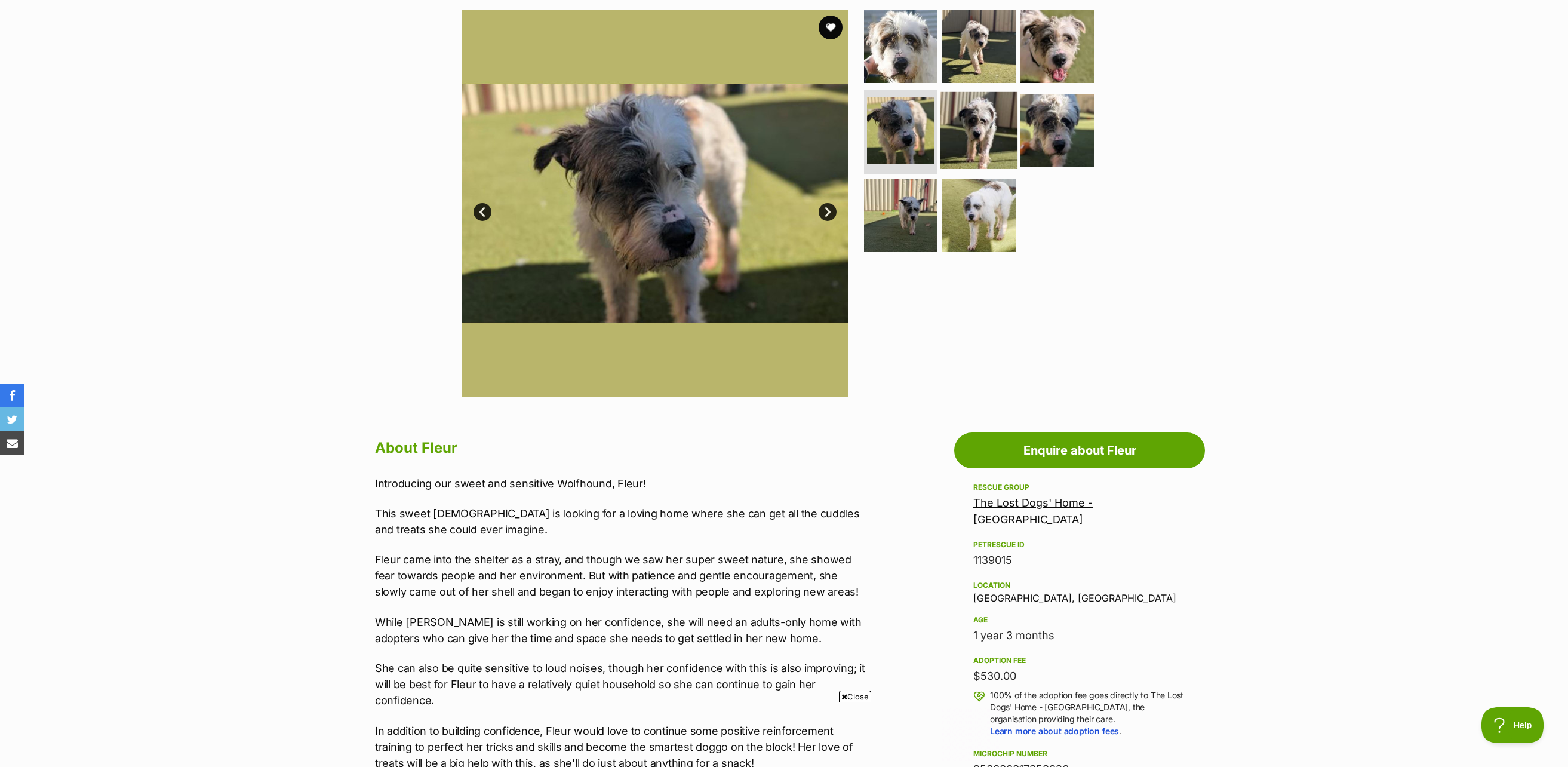
click at [991, 140] on img at bounding box center [979, 130] width 77 height 77
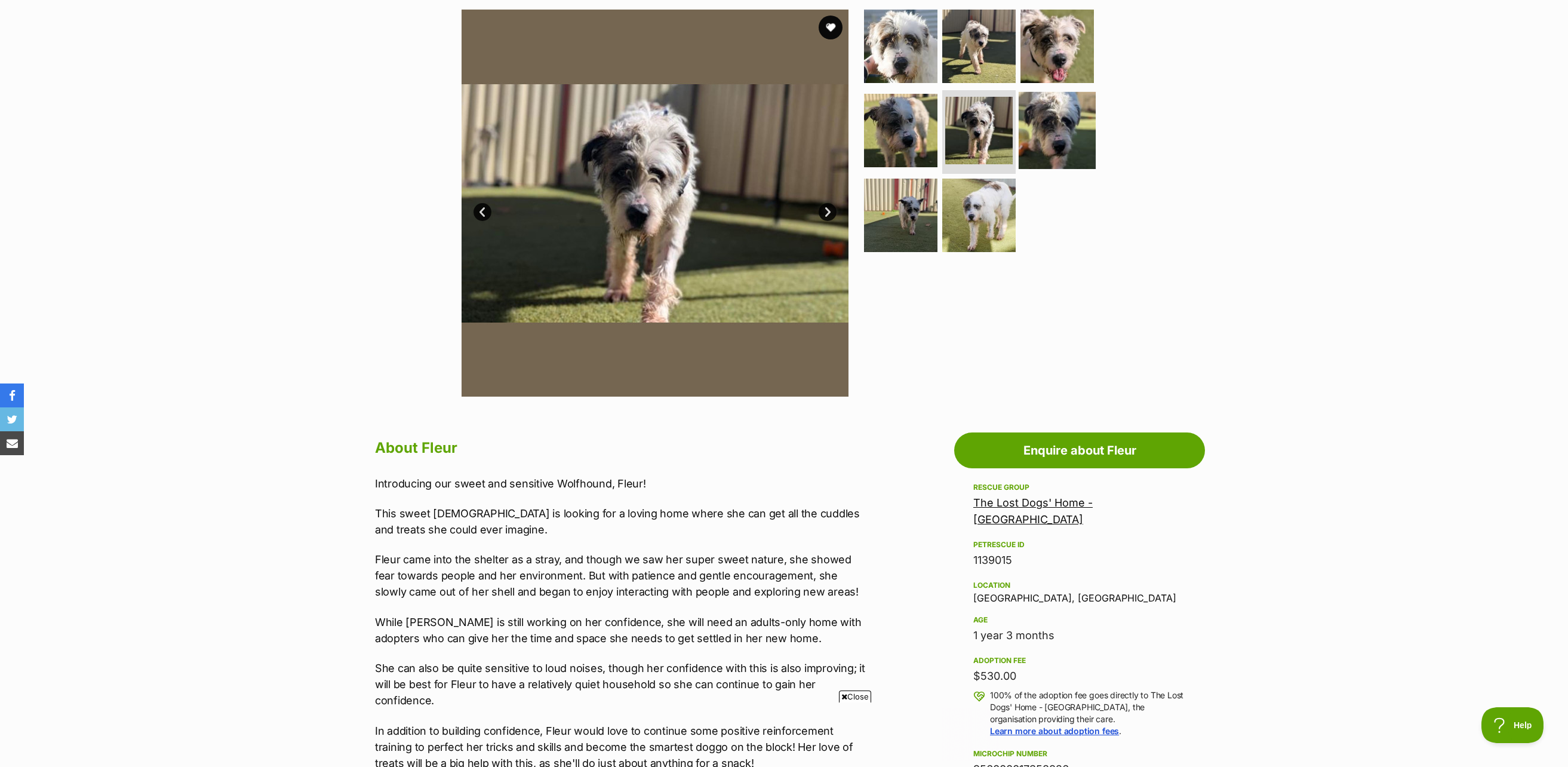
click at [1052, 138] on img at bounding box center [1057, 130] width 77 height 77
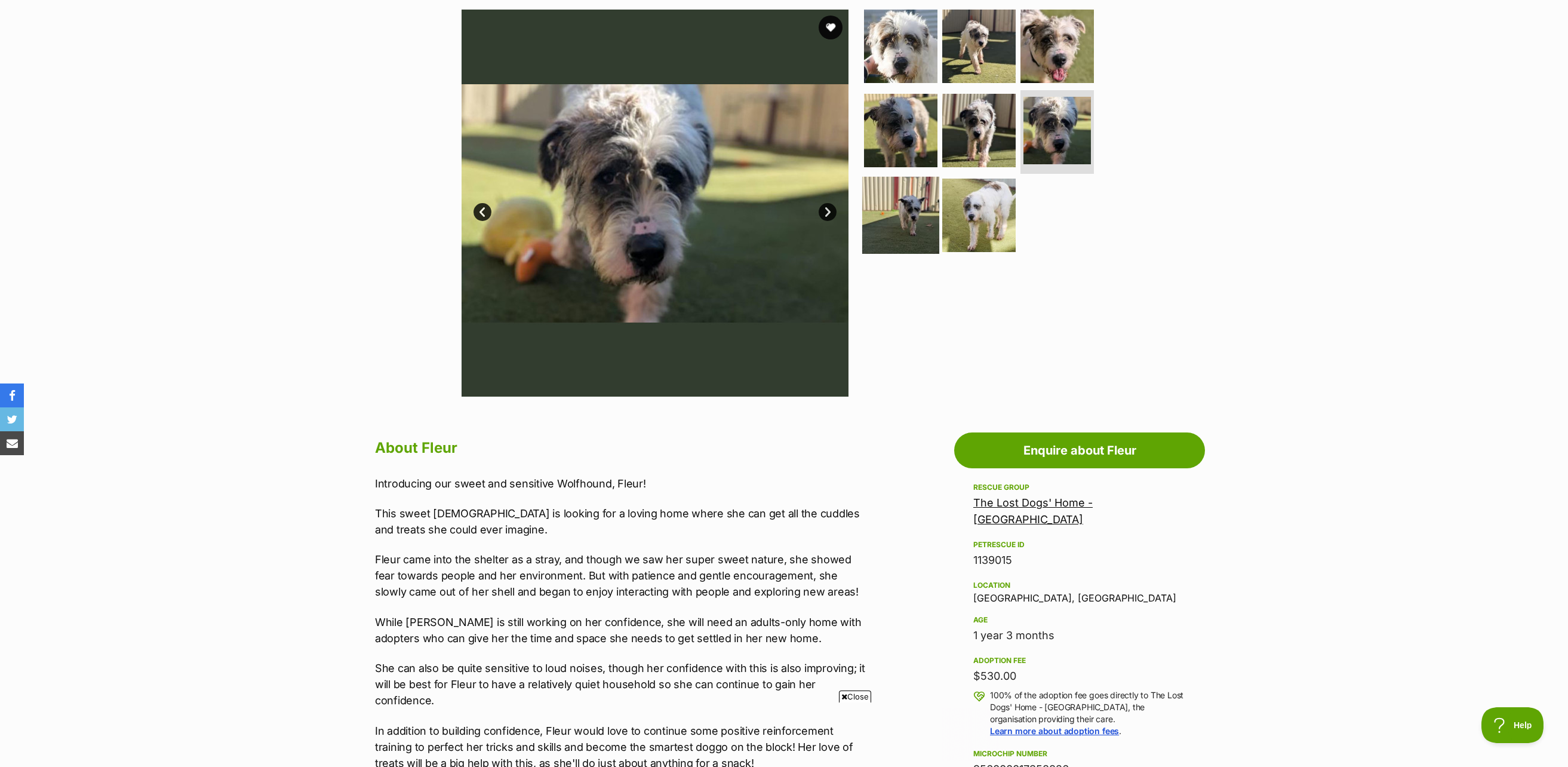
click at [911, 212] on img at bounding box center [901, 215] width 77 height 77
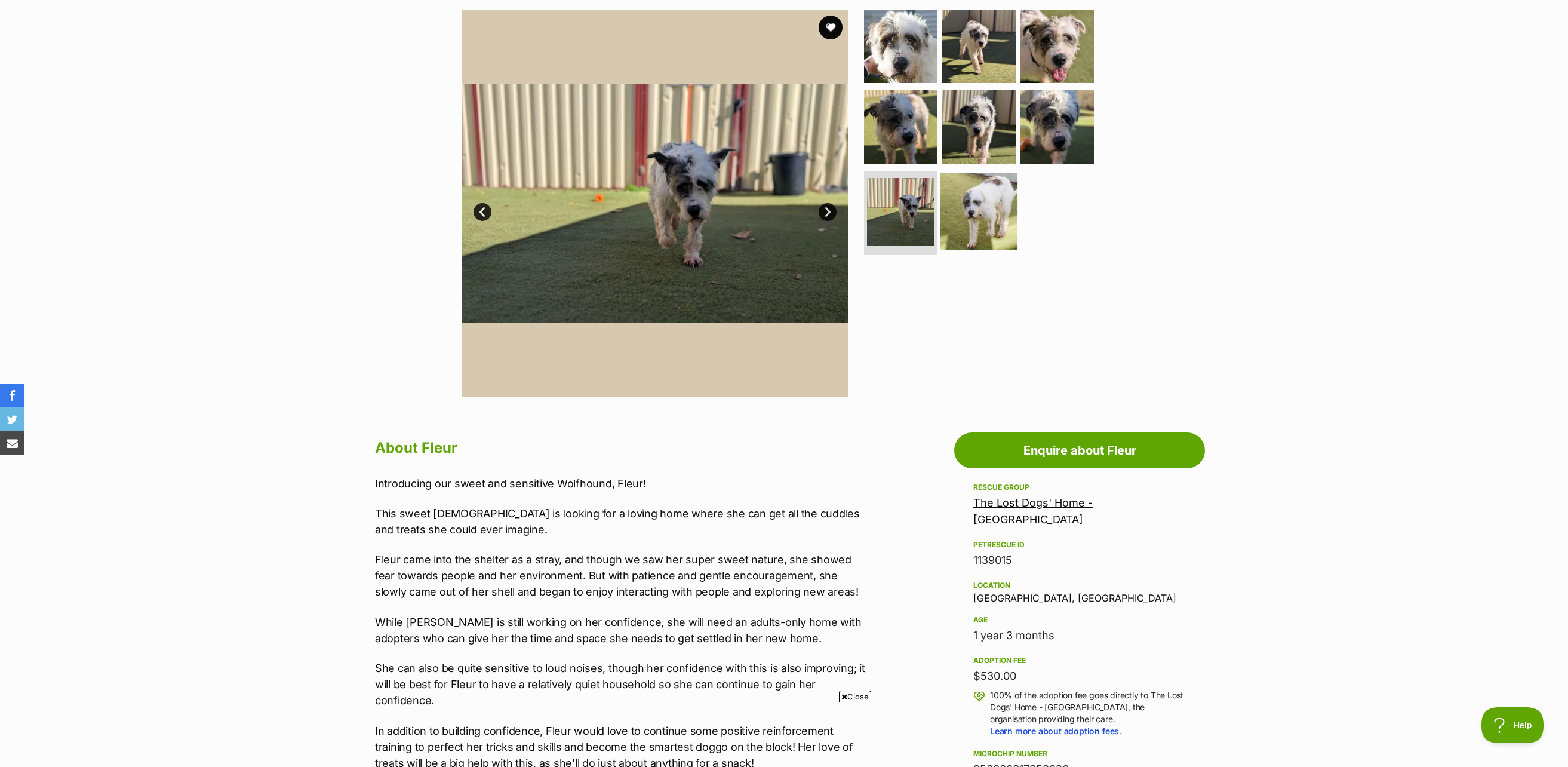
click at [992, 234] on img at bounding box center [979, 211] width 77 height 77
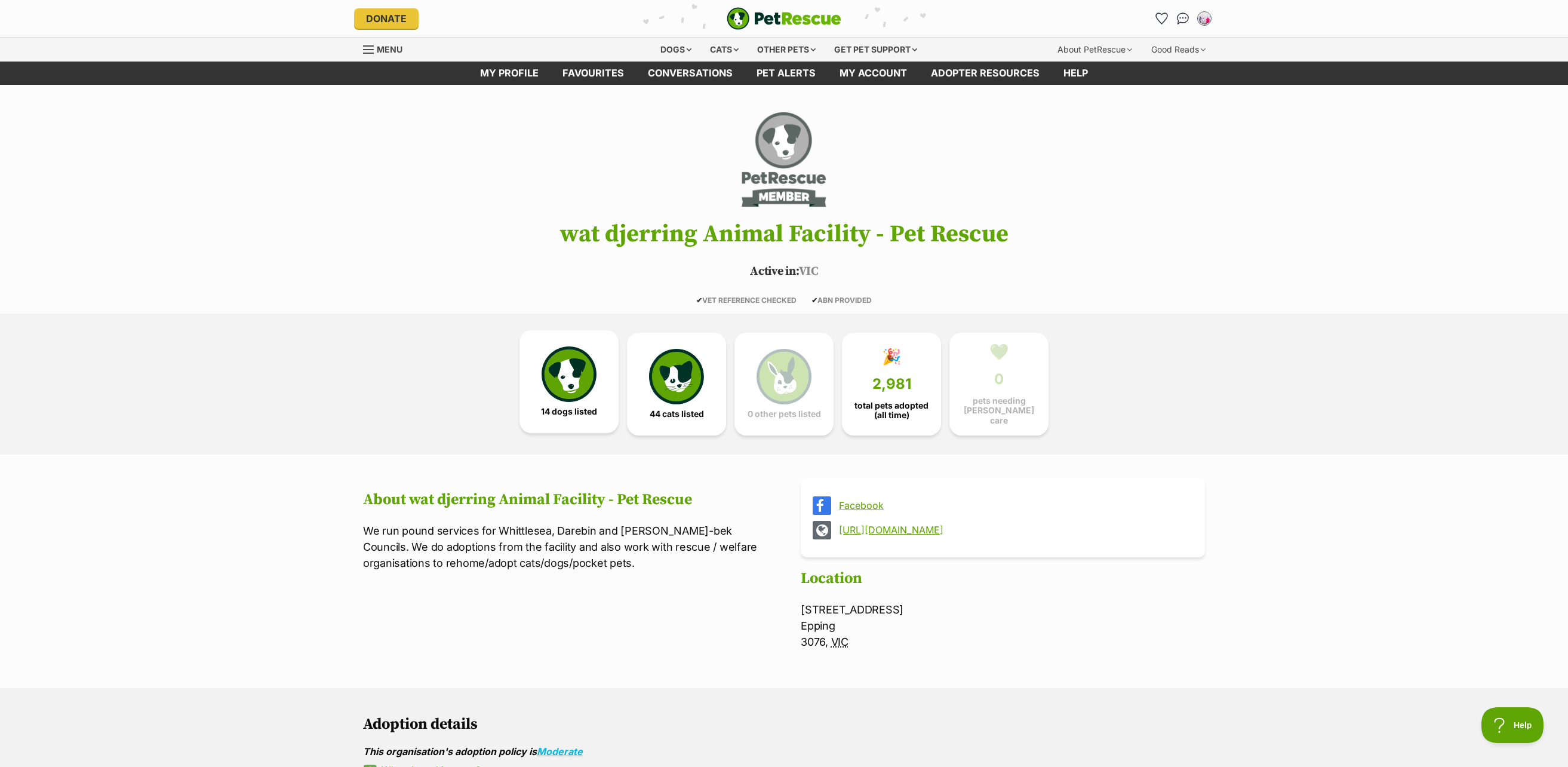
click at [587, 401] on link "14 dogs listed" at bounding box center [569, 382] width 99 height 102
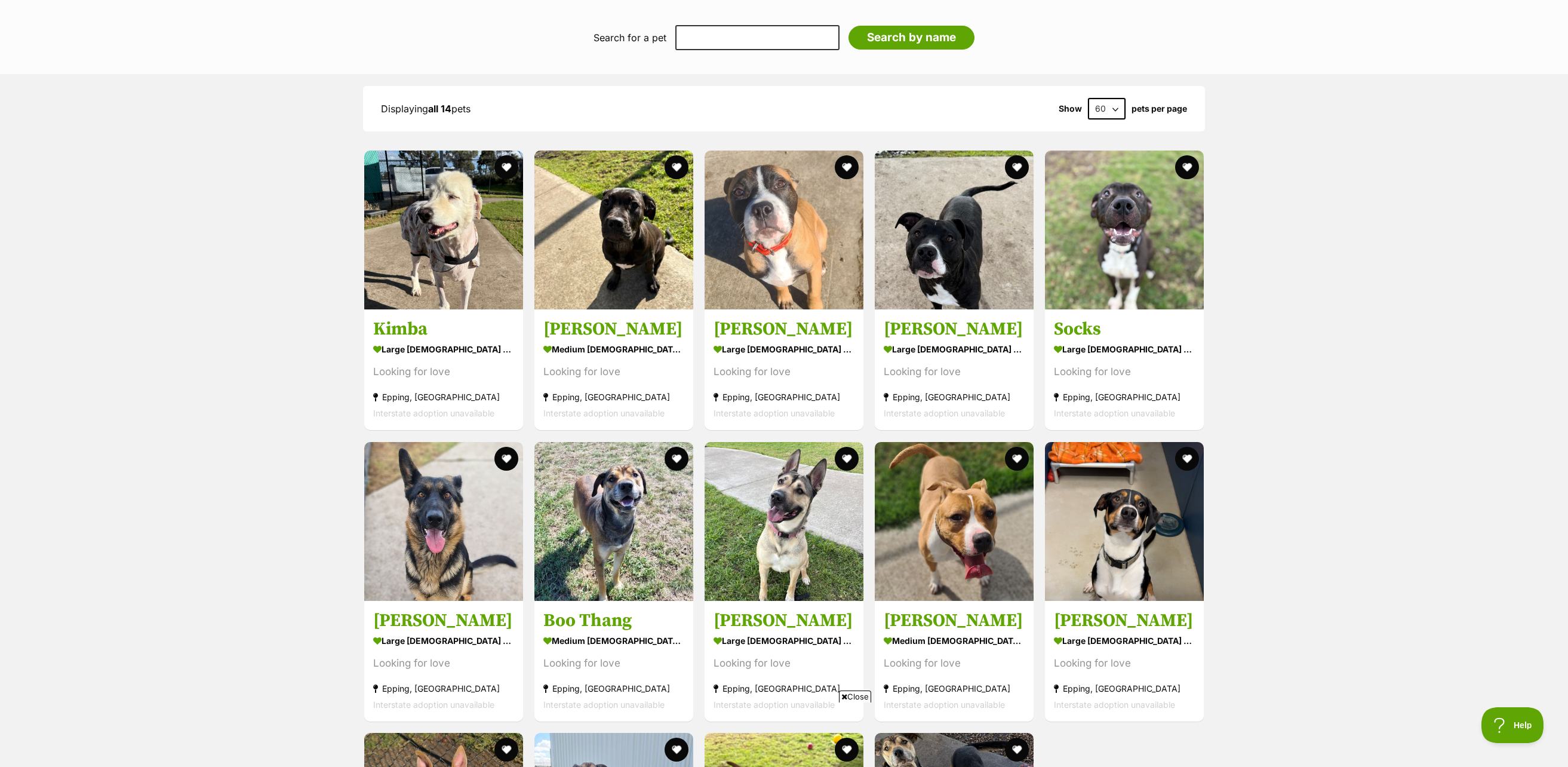
scroll to position [1038, 0]
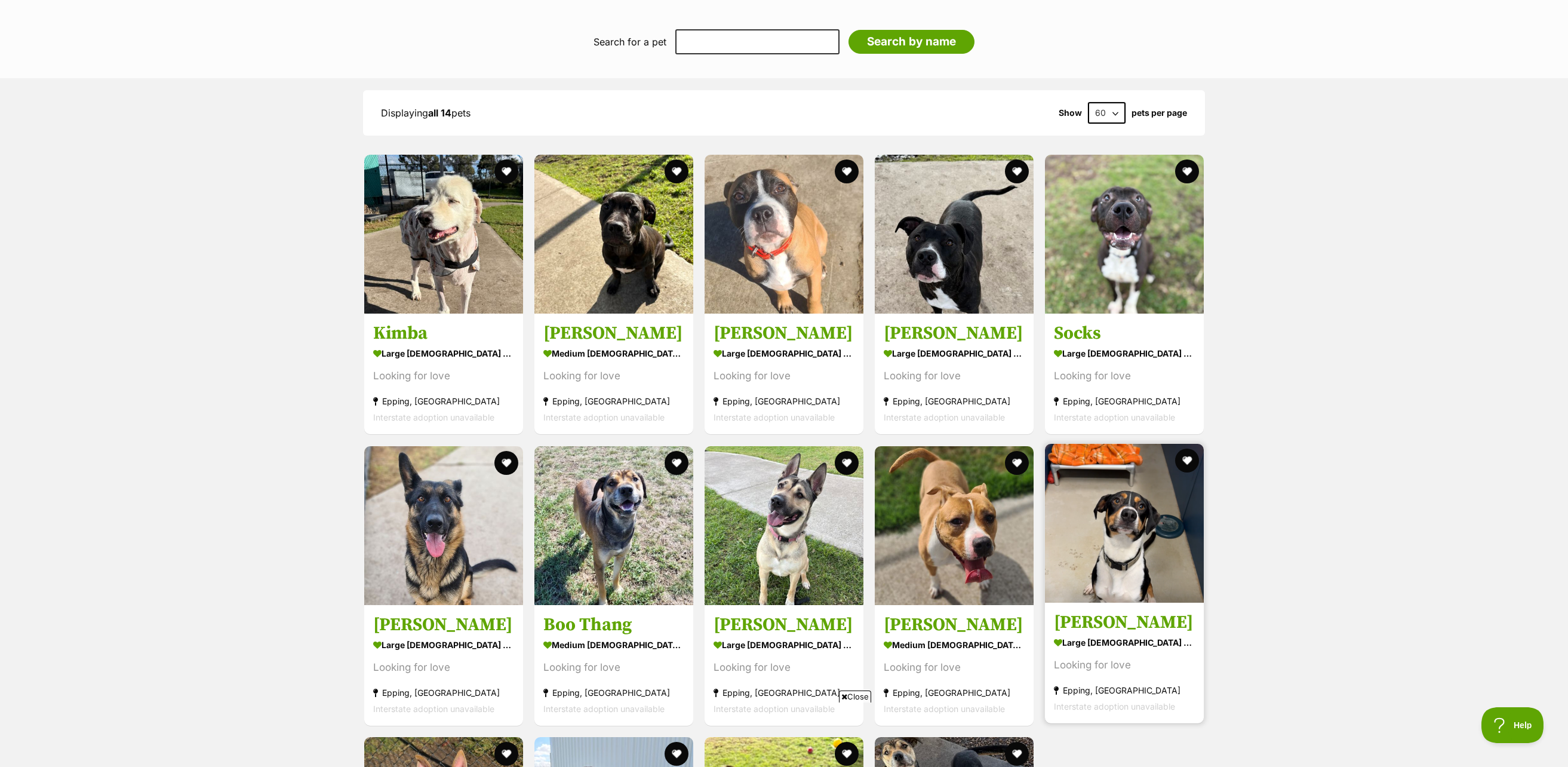
click at [1153, 545] on img at bounding box center [1123, 522] width 158 height 158
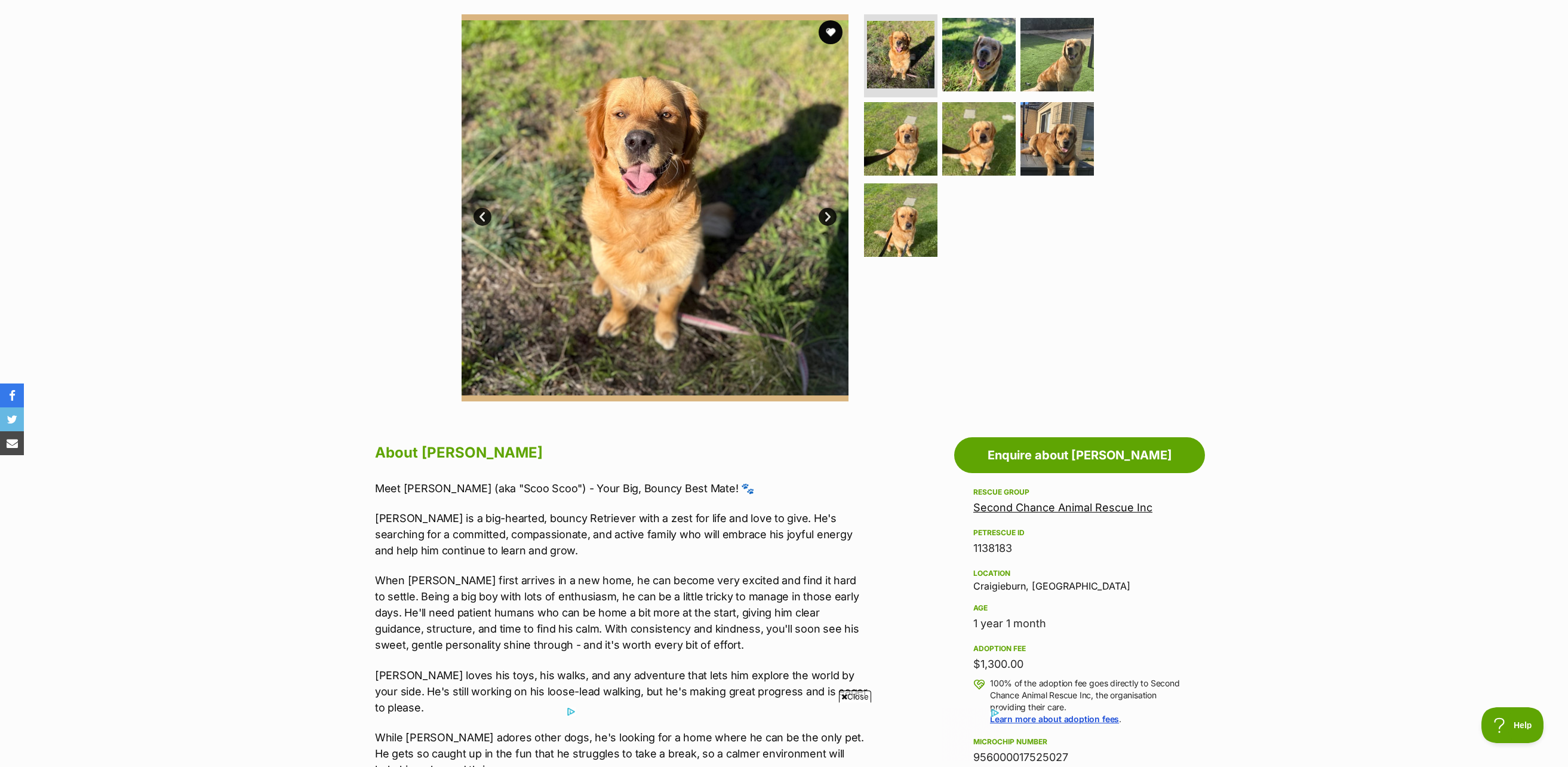
scroll to position [179, 0]
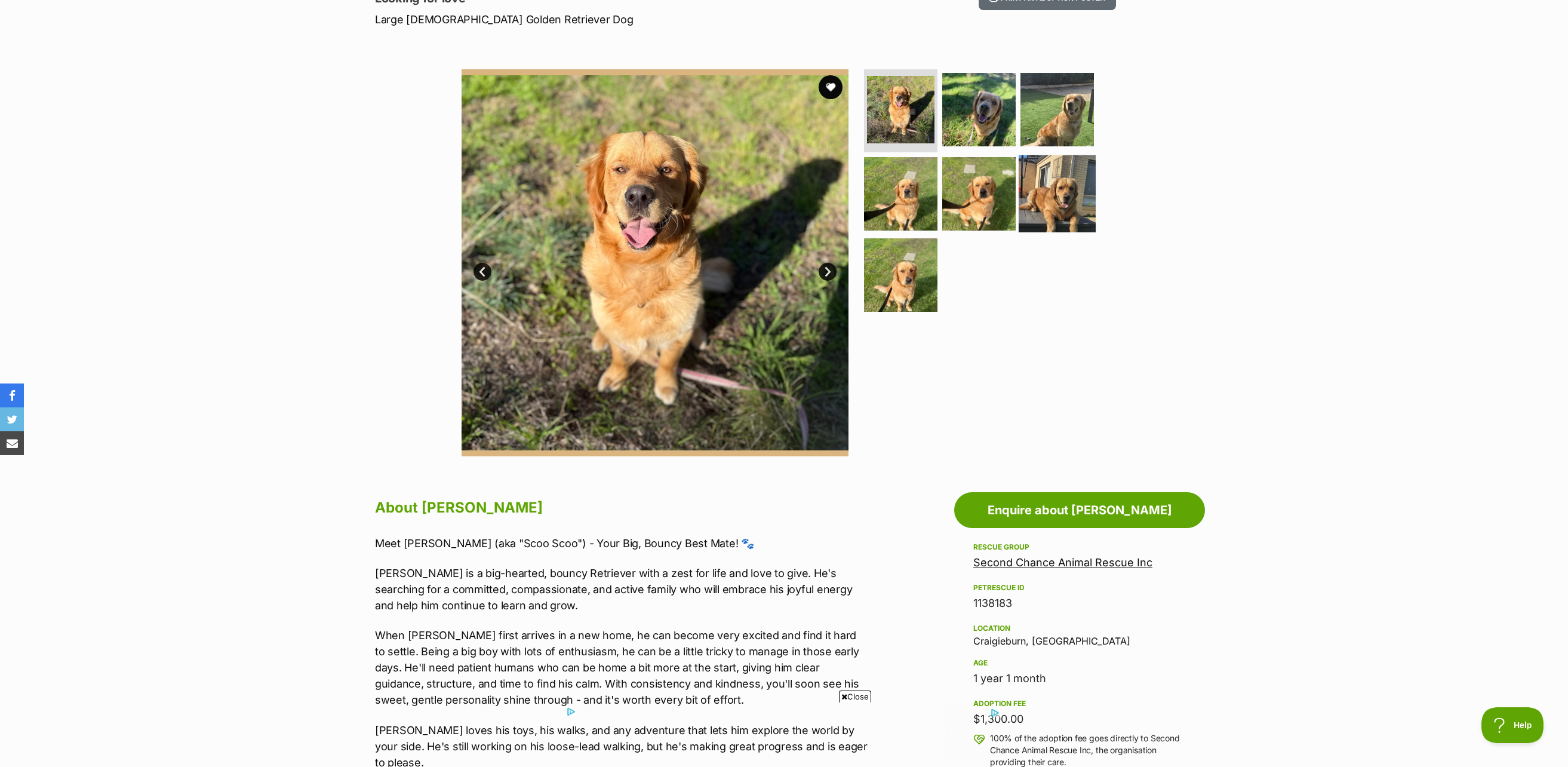
click at [1045, 204] on img at bounding box center [1057, 194] width 77 height 77
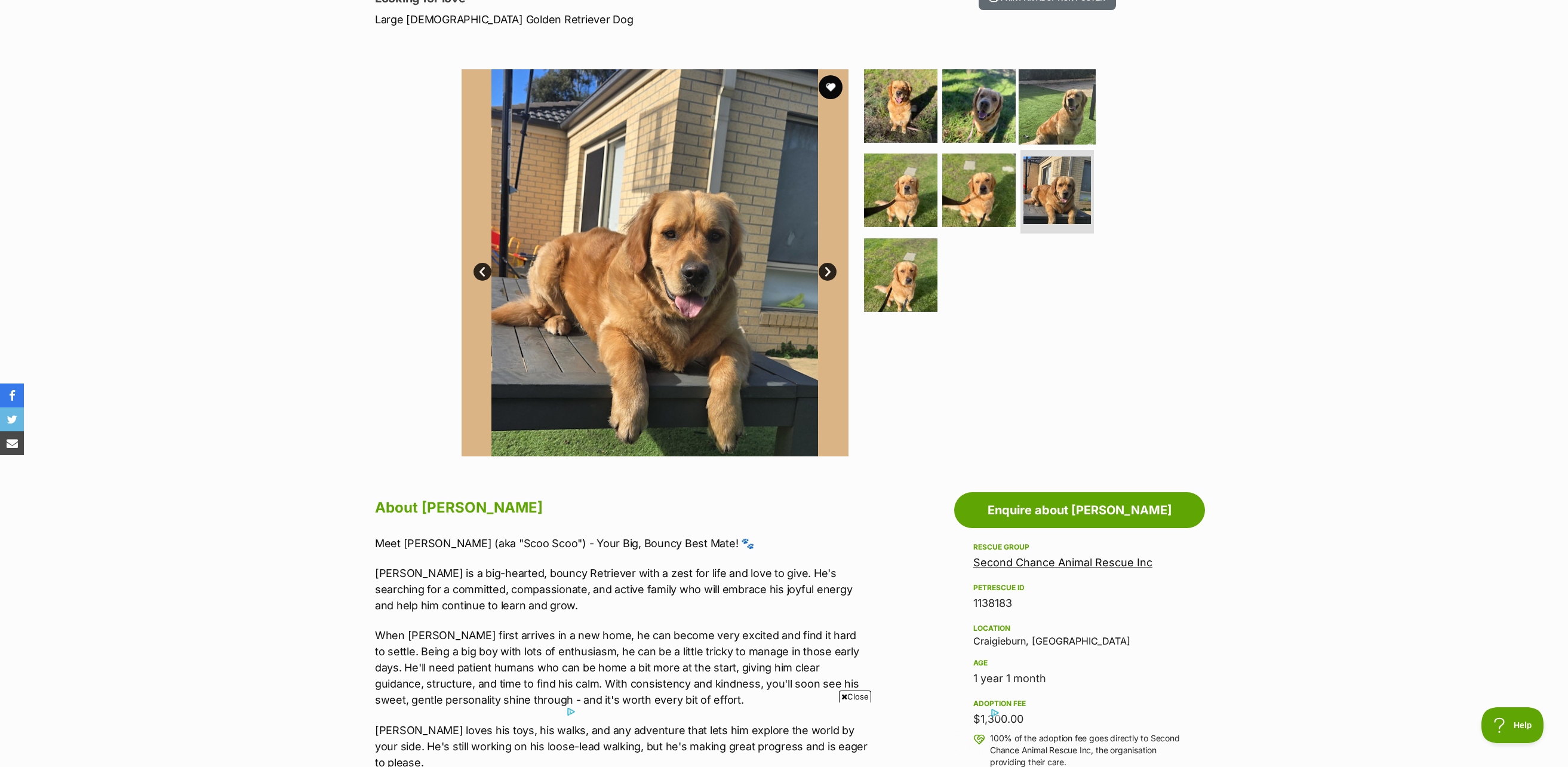
click at [1071, 117] on img at bounding box center [1057, 105] width 77 height 77
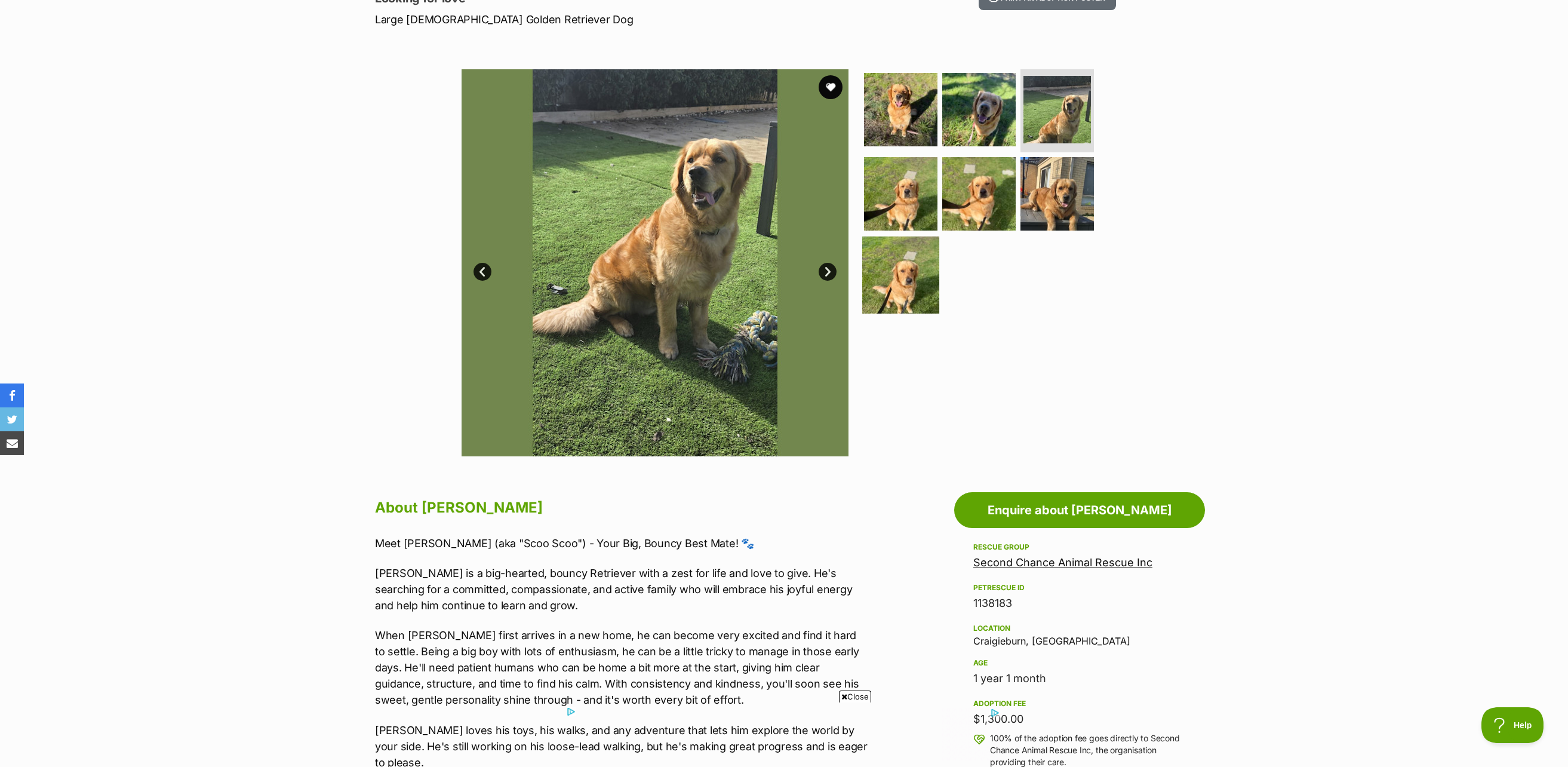
click at [908, 294] on img at bounding box center [901, 274] width 77 height 77
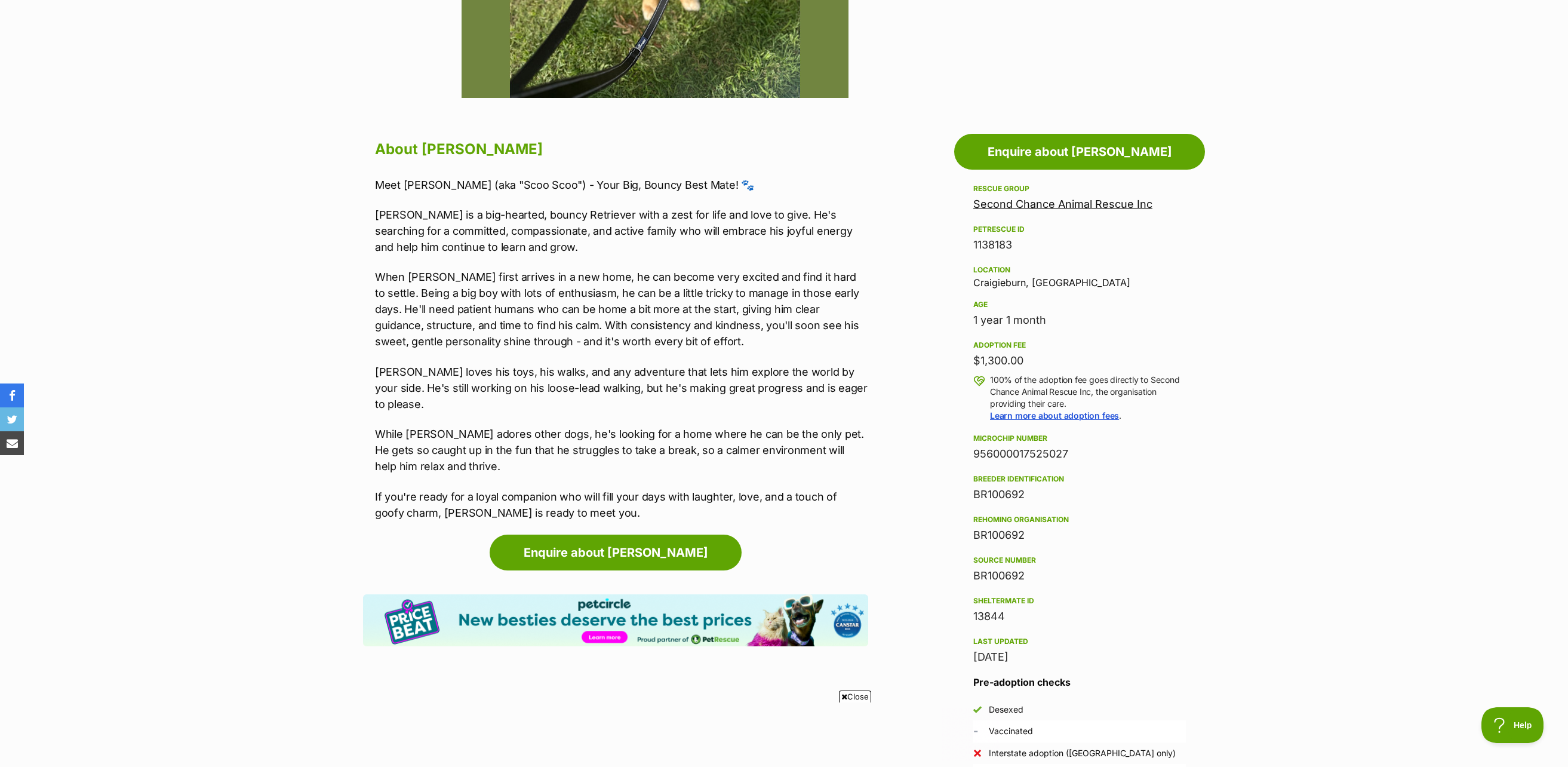
scroll to position [0, 0]
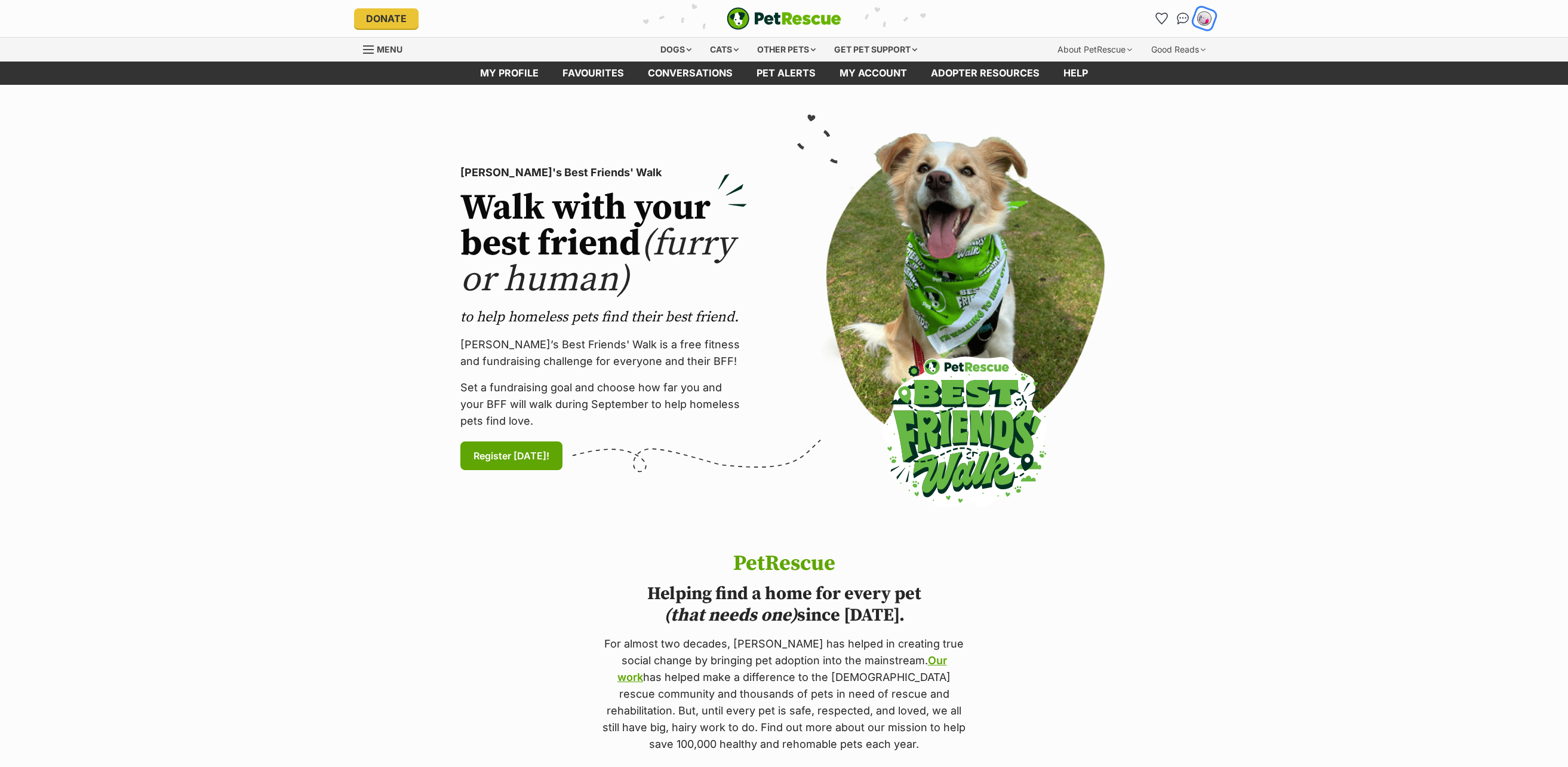
click at [1205, 23] on img "My account" at bounding box center [1205, 19] width 16 height 16
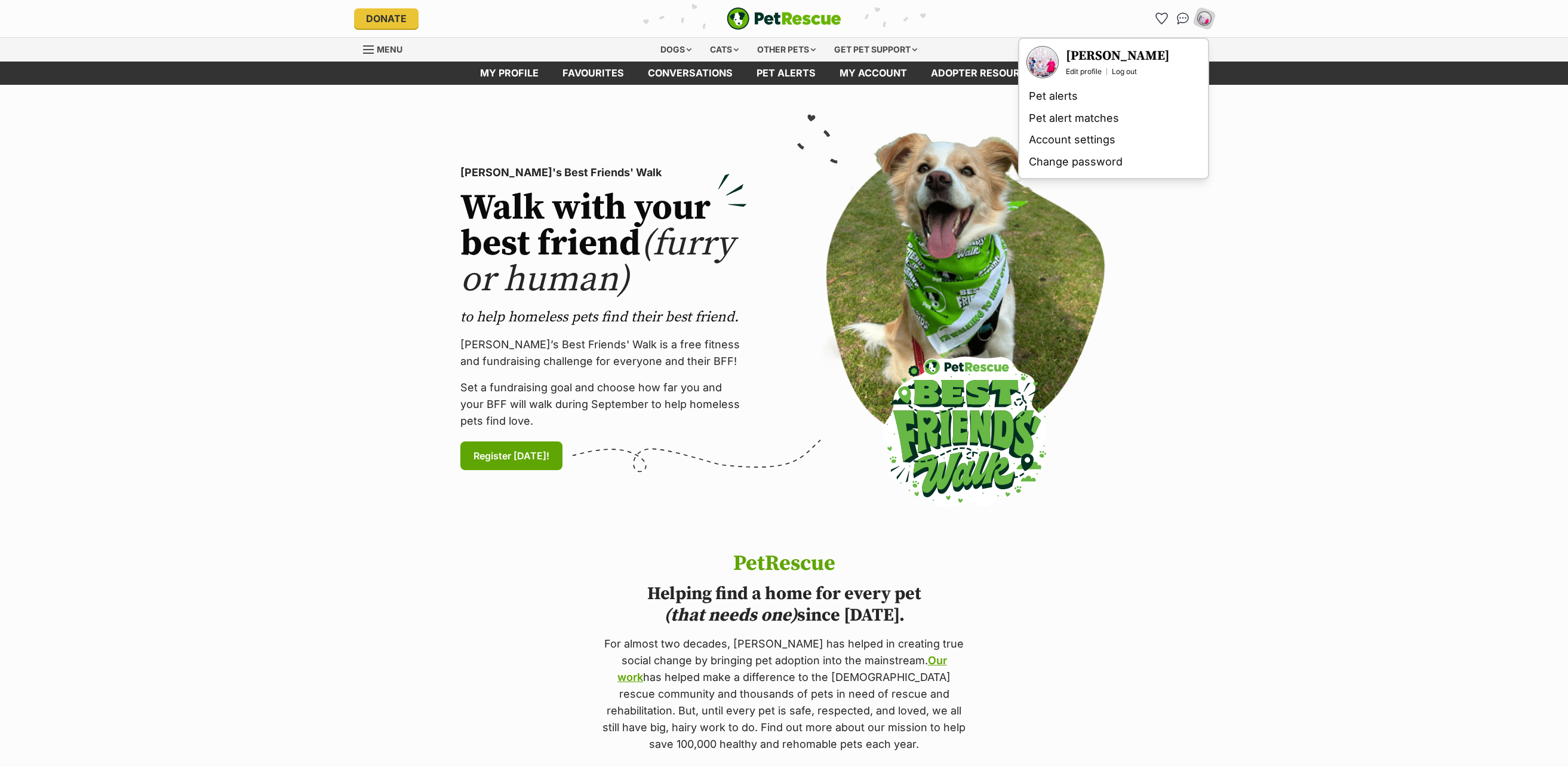
drag, startPoint x: 1339, startPoint y: 186, endPoint x: 1300, endPoint y: 135, distance: 64.2
click at [1334, 177] on section "[PERSON_NAME]'s Best Friends' Walk Walk with your best friend (furry or human) …" at bounding box center [784, 318] width 1568 height 467
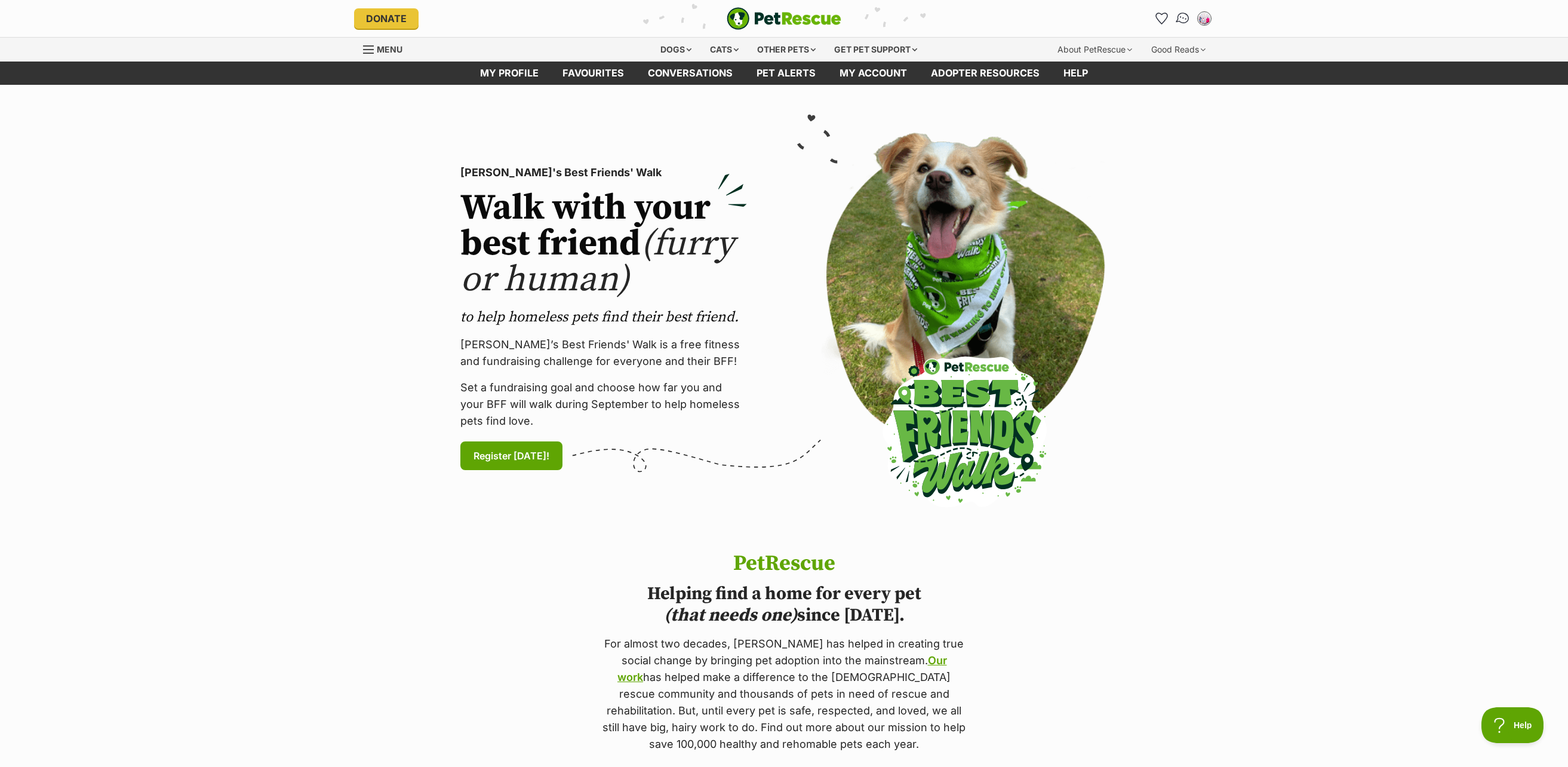
click at [1186, 18] on img "Conversations" at bounding box center [1183, 19] width 16 height 16
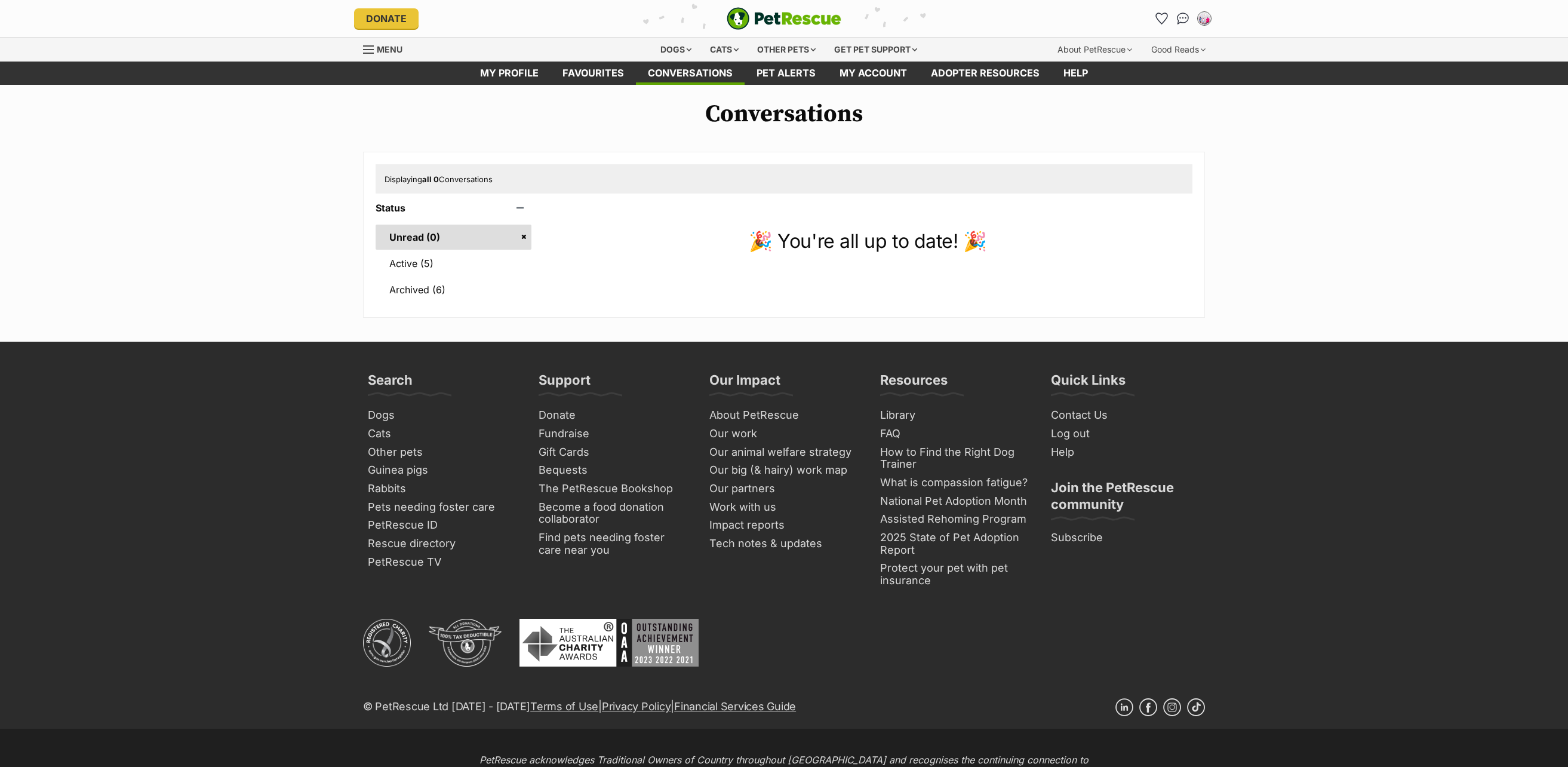
click at [436, 264] on link "Active (5)" at bounding box center [453, 263] width 155 height 25
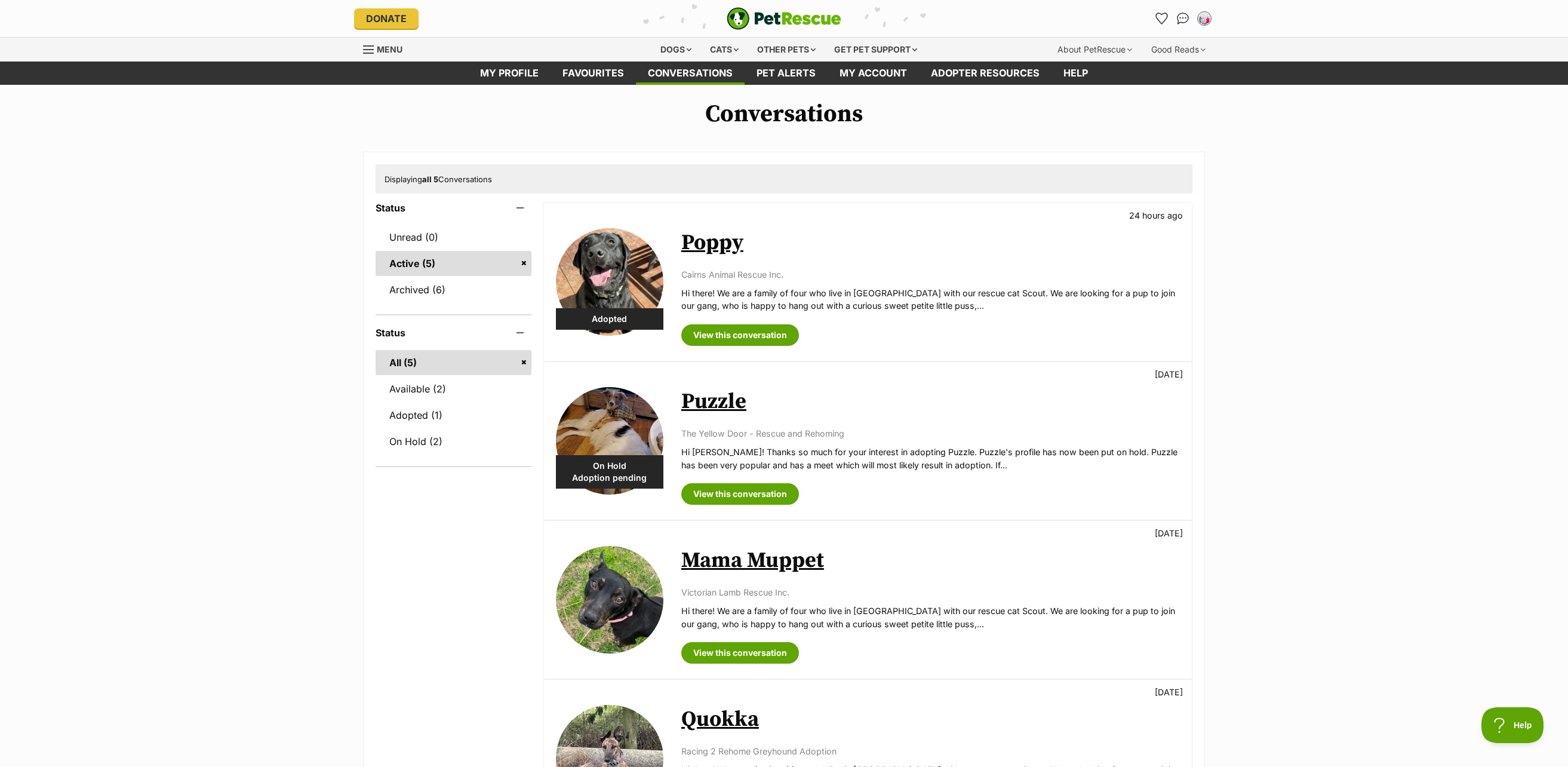
click at [717, 246] on link "Poppy" at bounding box center [712, 242] width 62 height 27
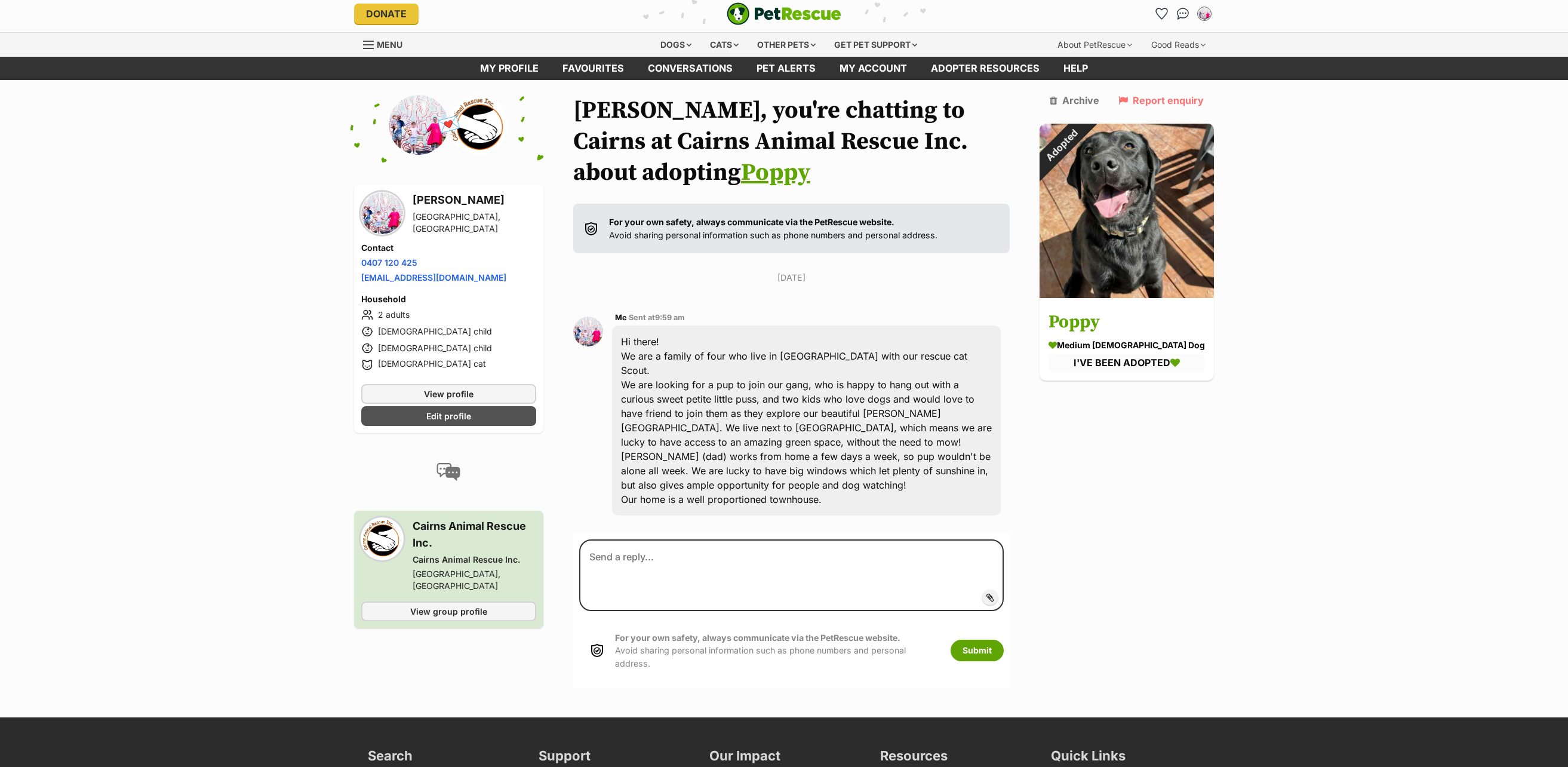
scroll to position [28, 0]
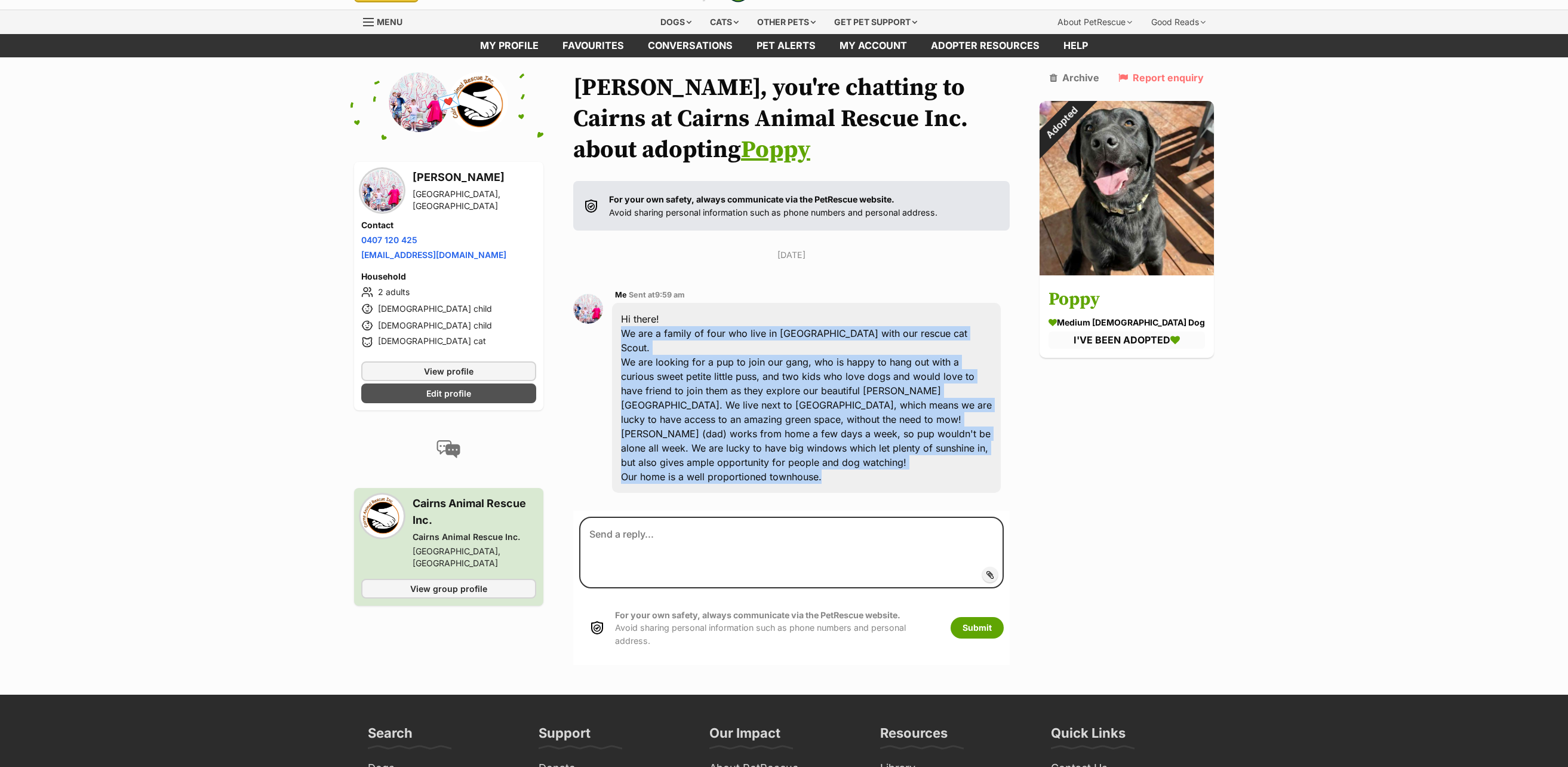
drag, startPoint x: 833, startPoint y: 491, endPoint x: 629, endPoint y: 329, distance: 260.5
click at [629, 329] on div "Me Sent at 9:59 am Hi there! We are a family of four who live in [GEOGRAPHIC_DA…" at bounding box center [792, 390] width 437 height 222
